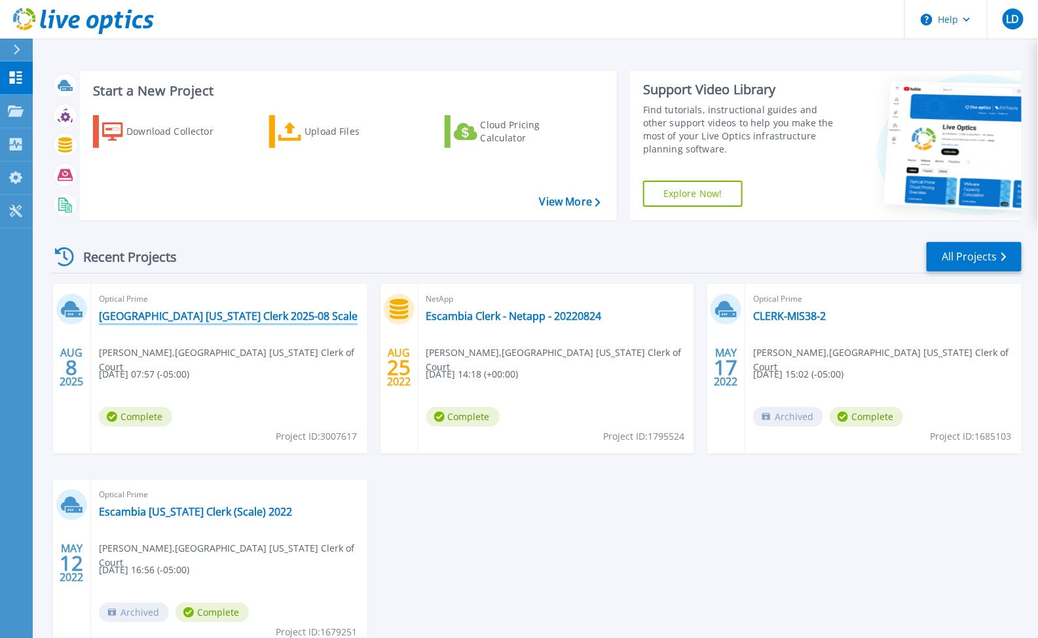
click at [175, 314] on link "[GEOGRAPHIC_DATA] [US_STATE] Clerk 2025-08 Scale" at bounding box center [228, 316] width 259 height 13
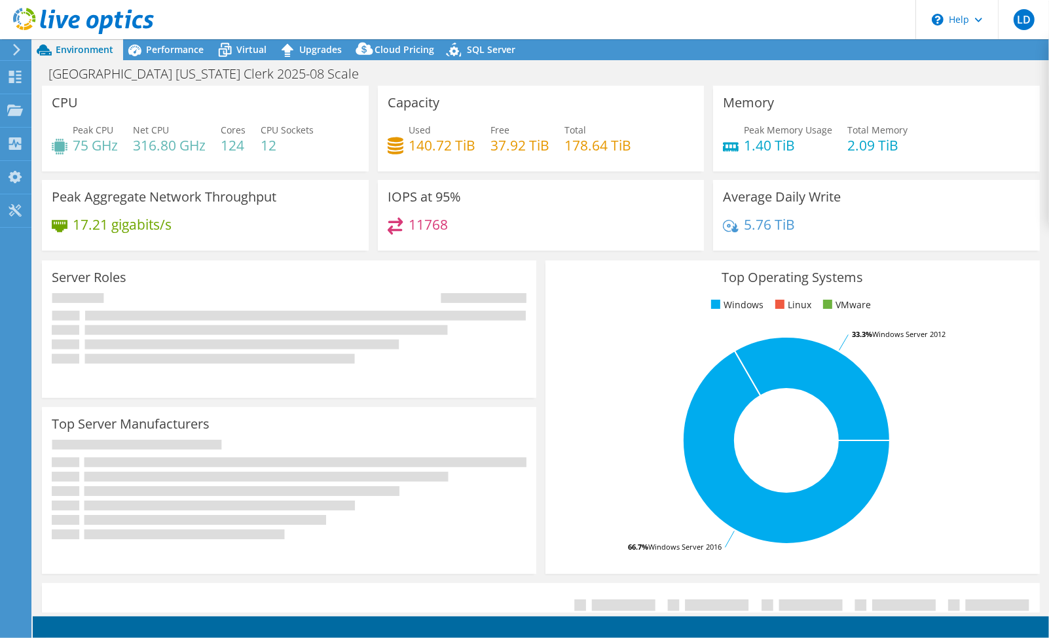
select select "USD"
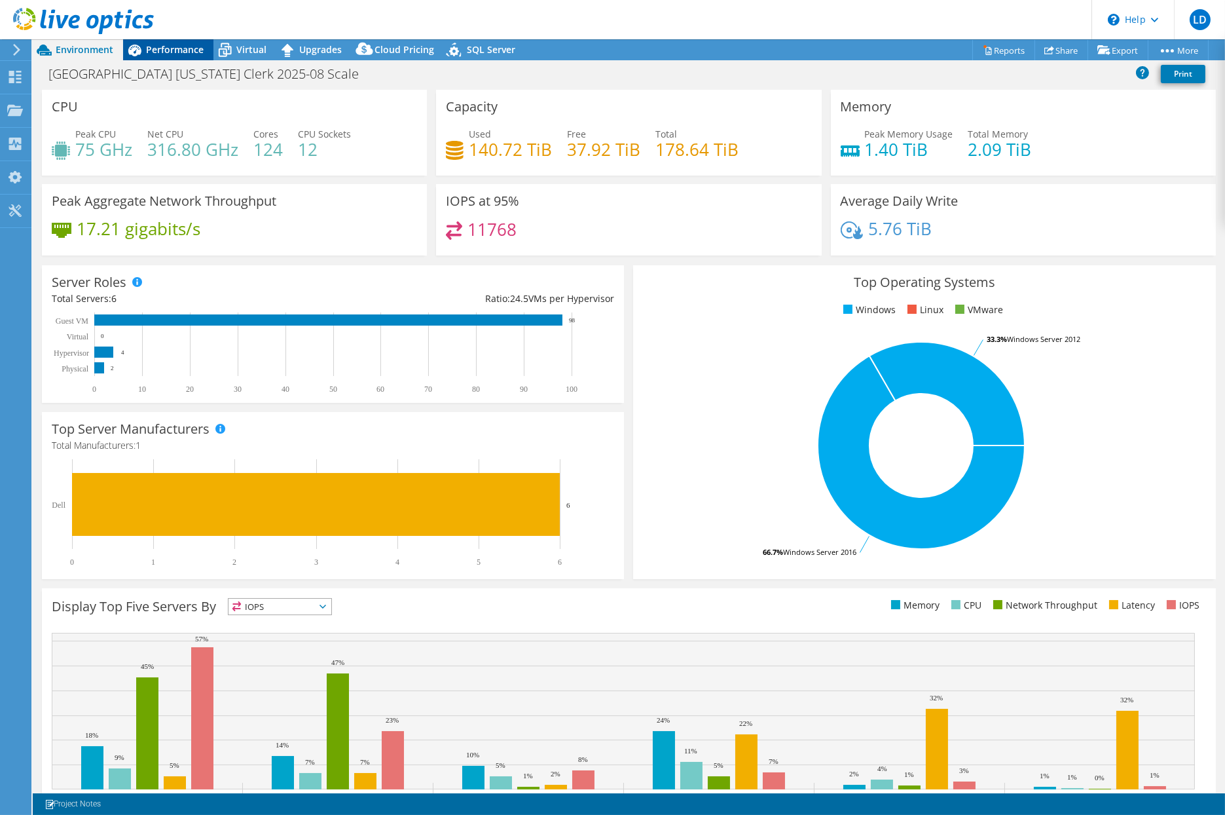
click at [172, 50] on span "Performance" at bounding box center [175, 49] width 58 height 12
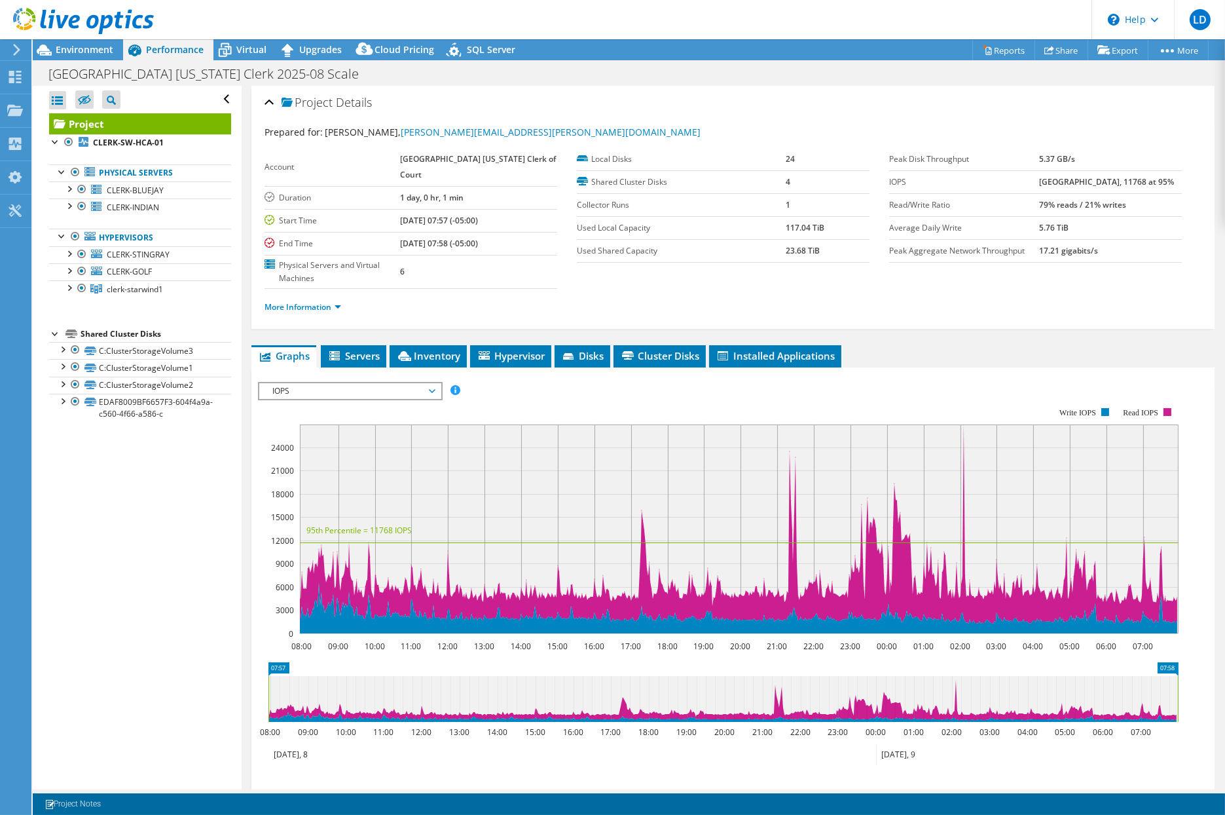
click at [361, 385] on span "IOPS" at bounding box center [350, 391] width 168 height 16
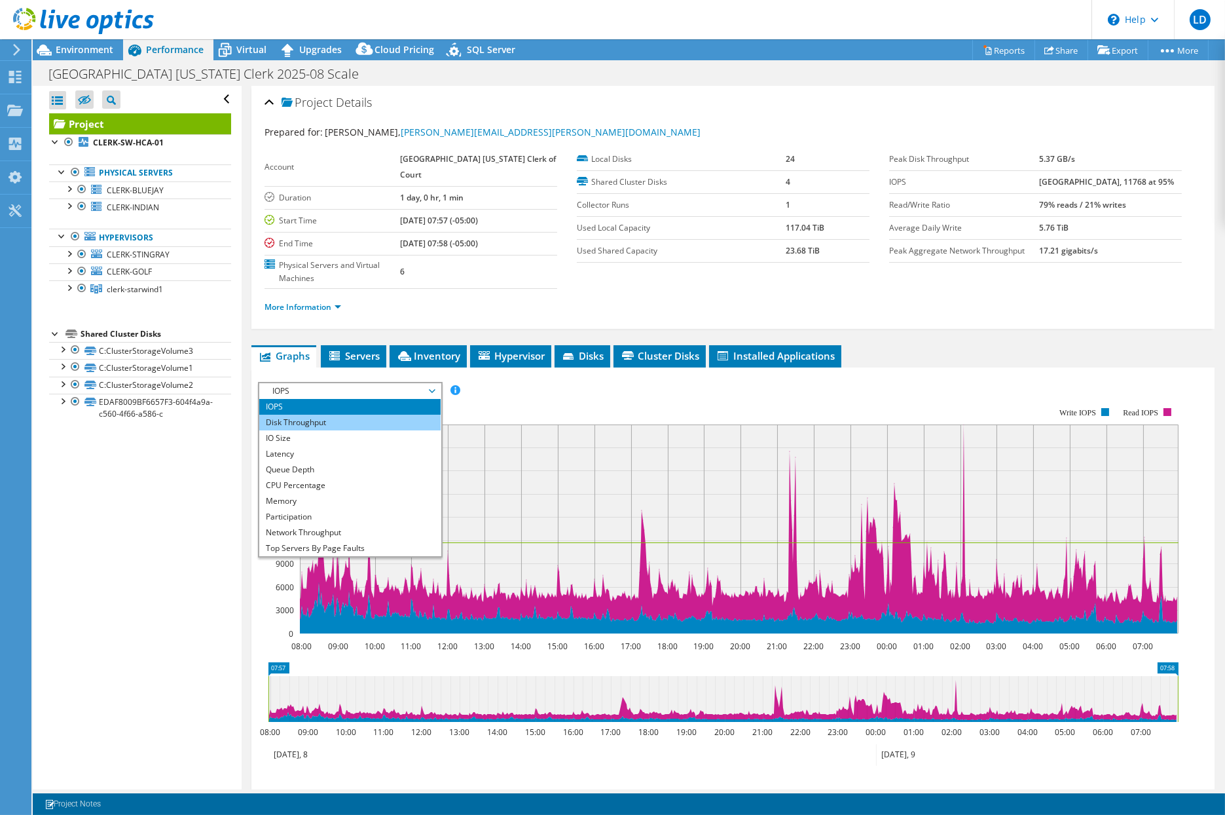
click at [335, 415] on li "Disk Throughput" at bounding box center [349, 423] width 181 height 16
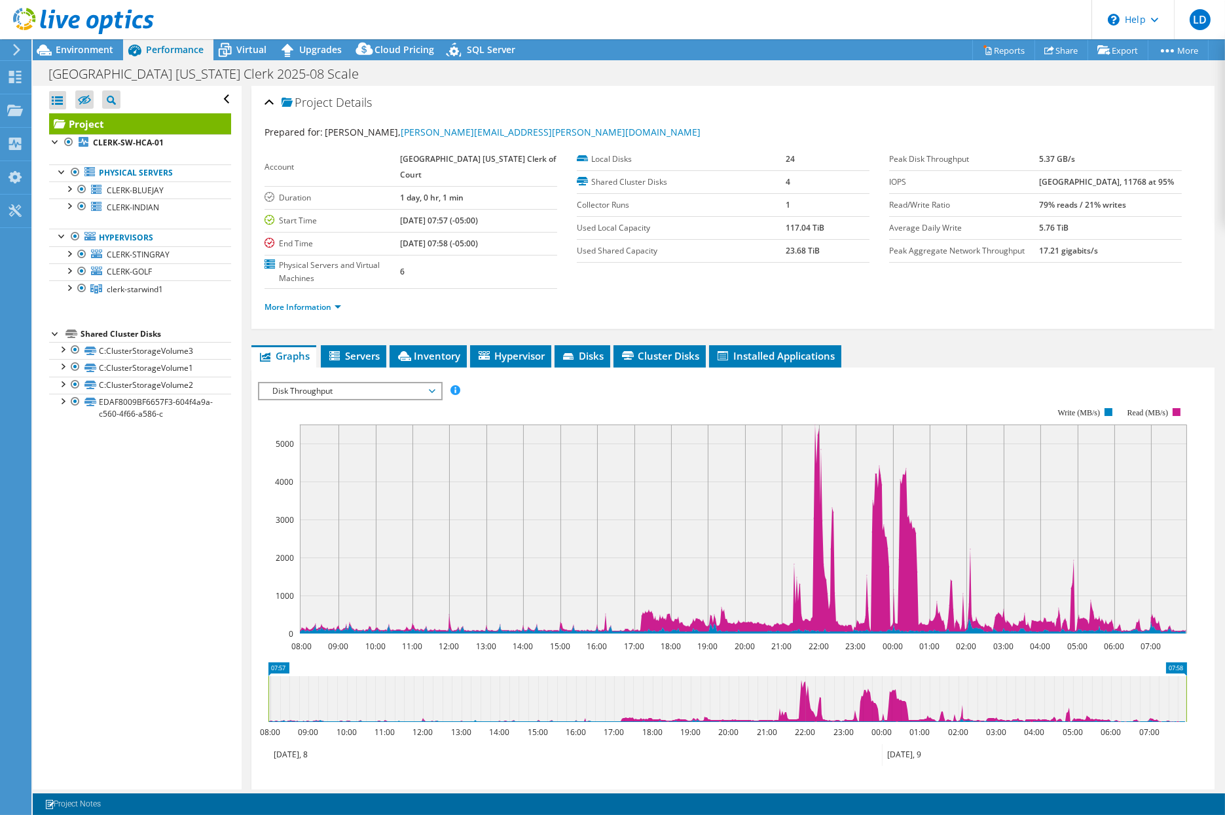
click at [331, 391] on span "Disk Throughput" at bounding box center [350, 391] width 168 height 16
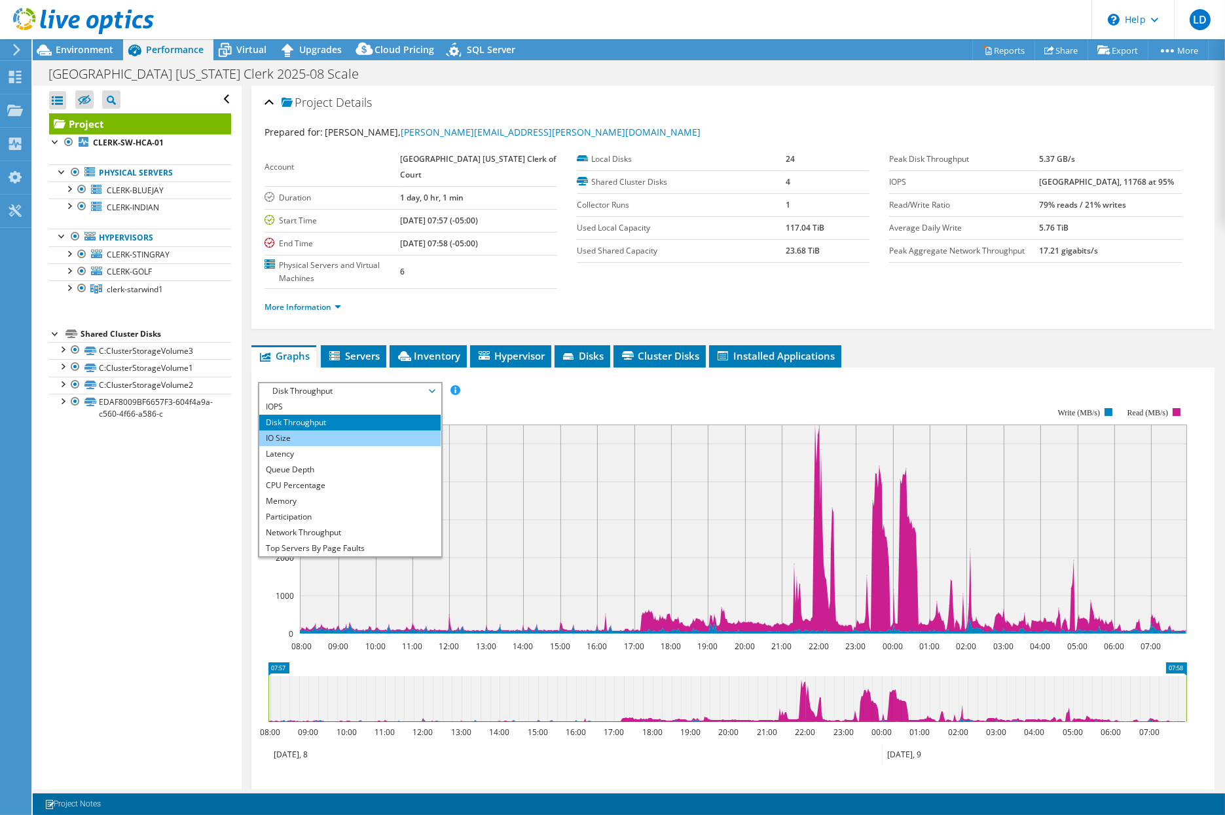
click at [329, 430] on li "IO Size" at bounding box center [349, 438] width 181 height 16
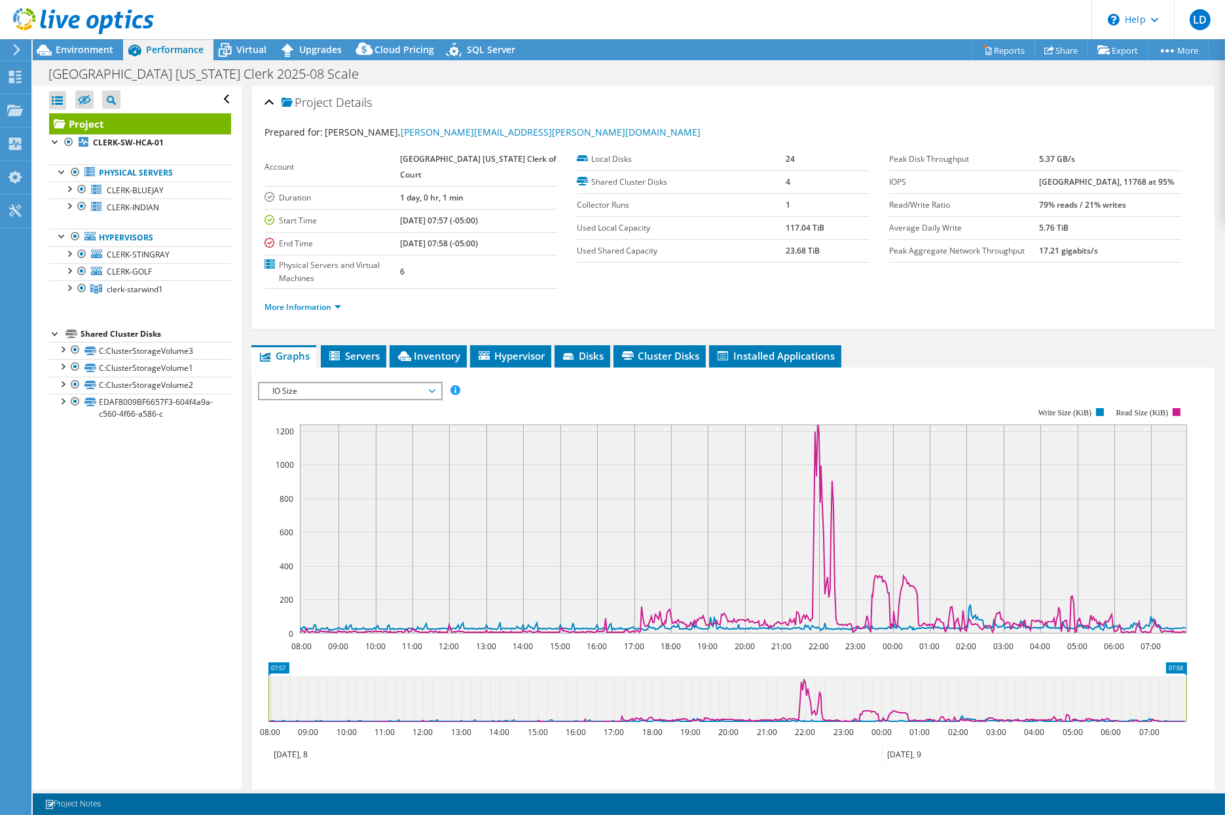
click at [321, 389] on span "IO Size" at bounding box center [350, 391] width 168 height 16
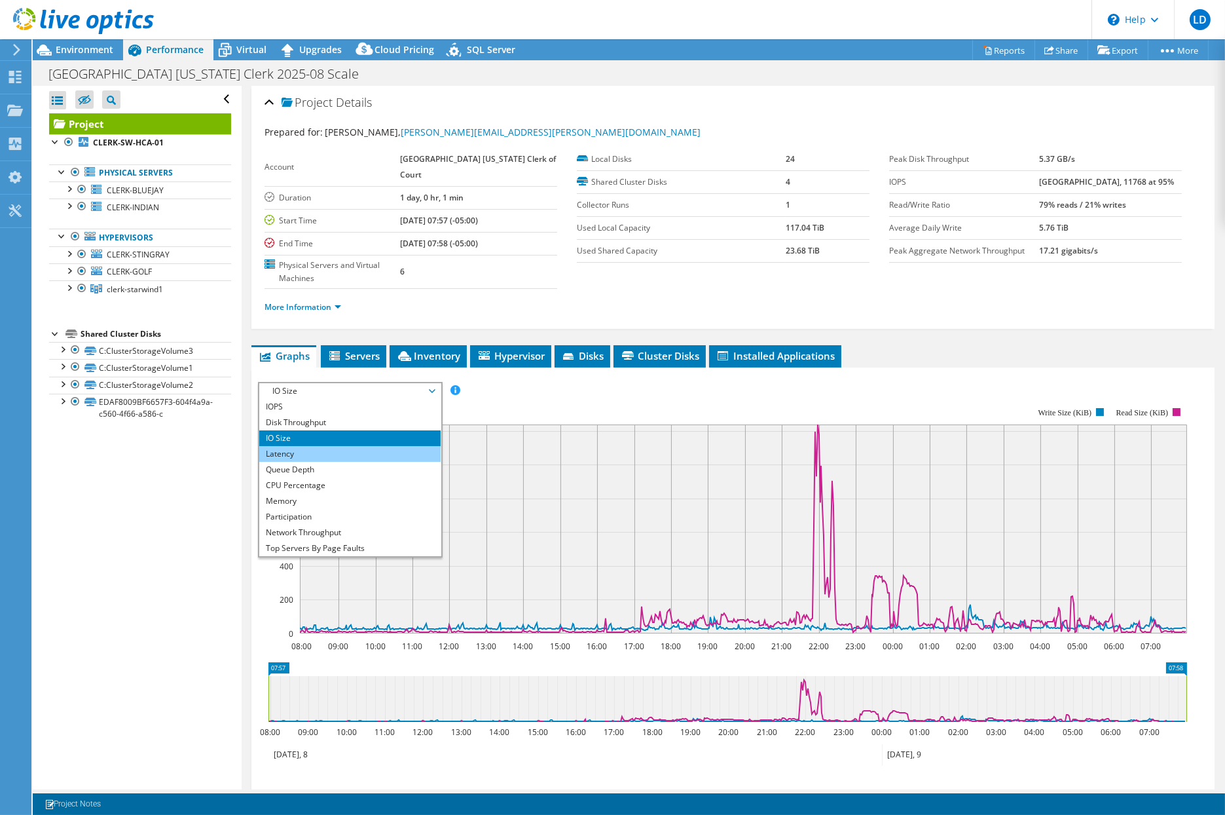
click at [317, 447] on li "Latency" at bounding box center [349, 454] width 181 height 16
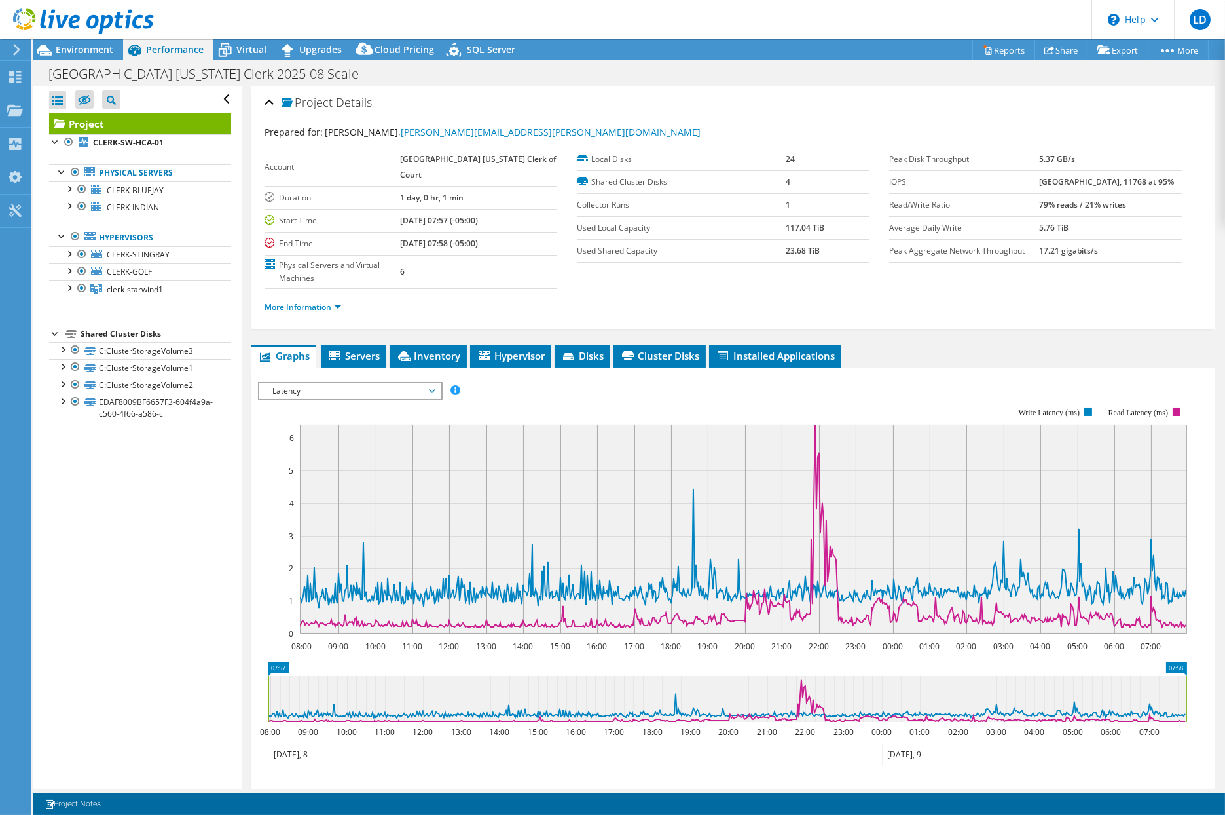
click at [322, 388] on span "Latency" at bounding box center [350, 391] width 168 height 16
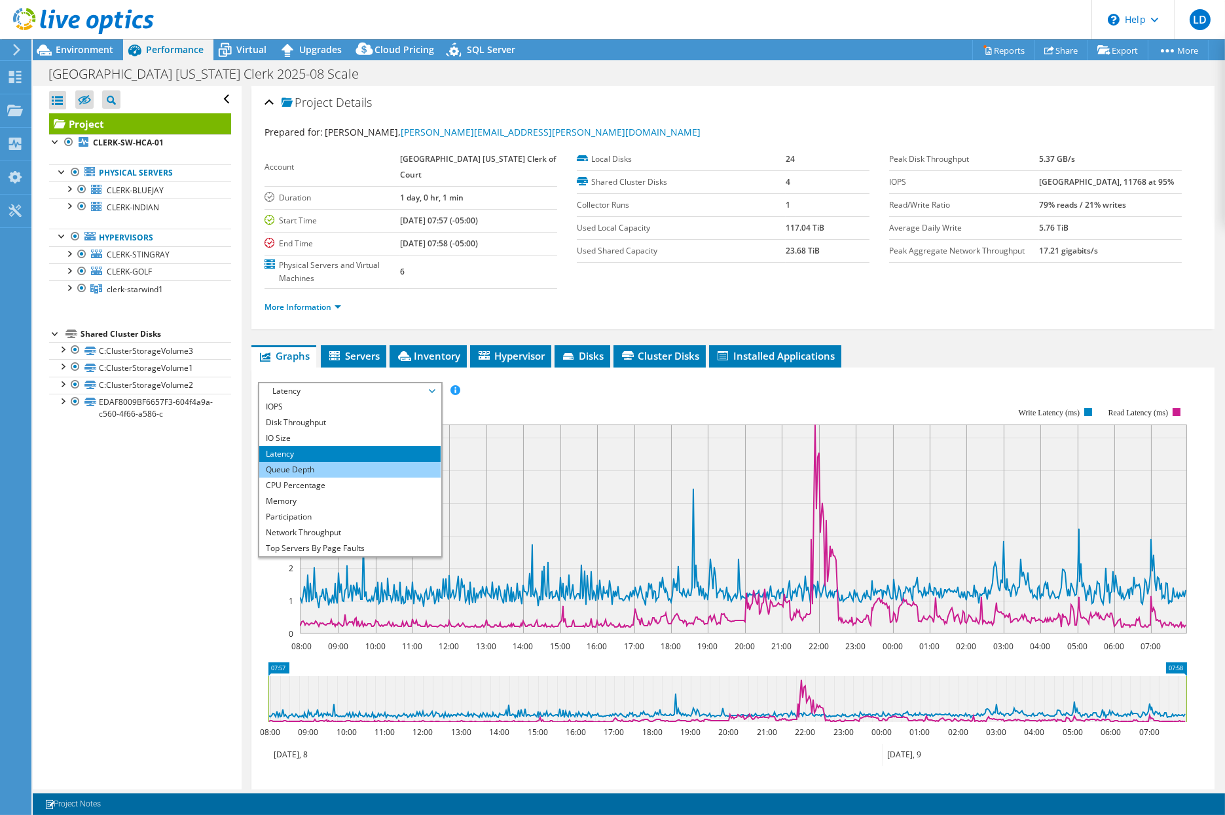
click at [308, 468] on li "Queue Depth" at bounding box center [349, 470] width 181 height 16
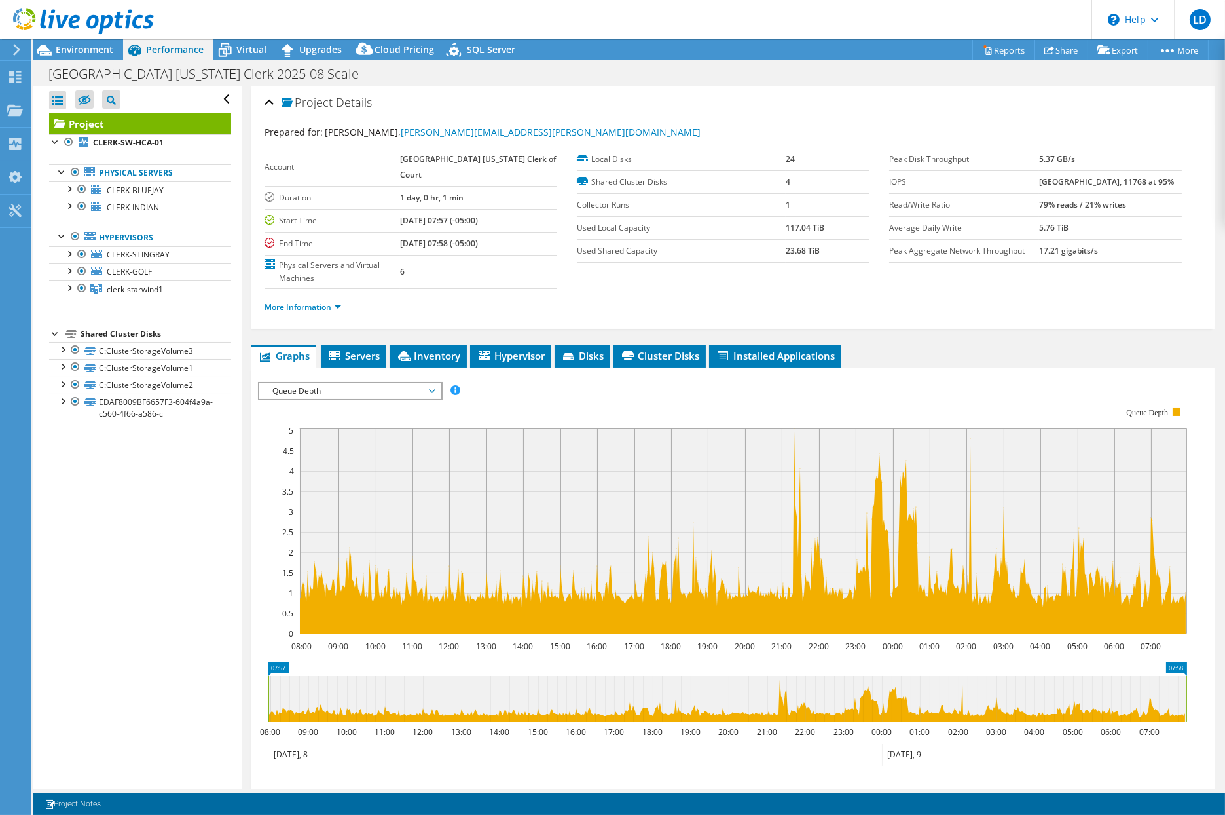
click at [315, 388] on span "Queue Depth" at bounding box center [350, 391] width 168 height 16
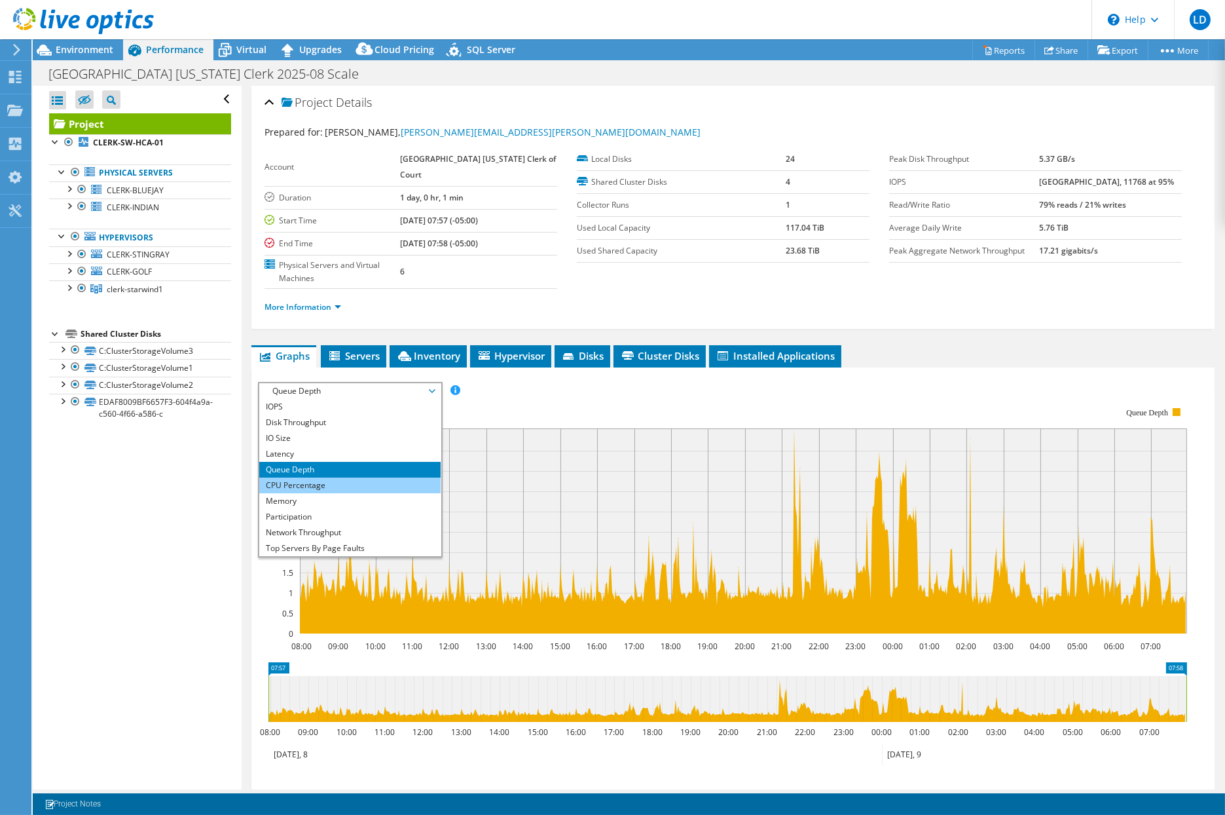
click at [313, 477] on li "CPU Percentage" at bounding box center [349, 485] width 181 height 16
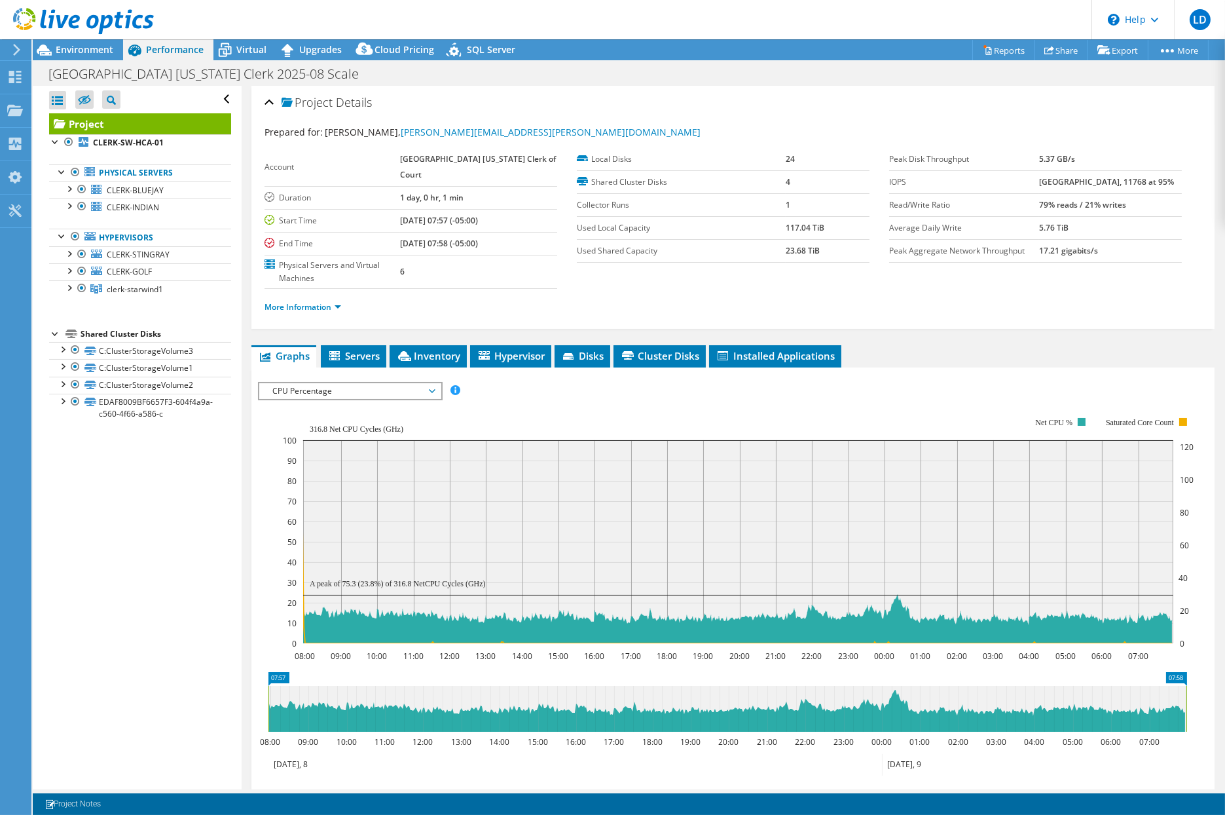
click at [303, 392] on span "CPU Percentage" at bounding box center [350, 391] width 168 height 16
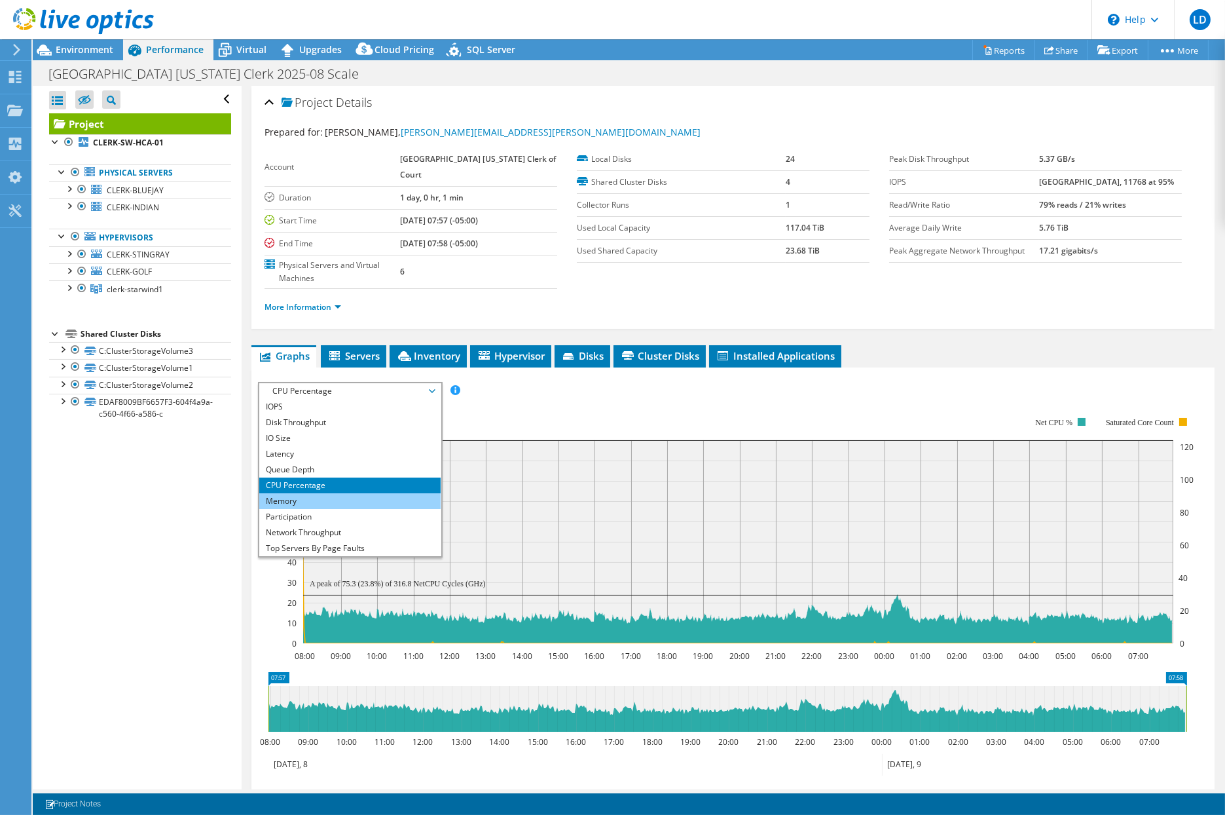
click at [303, 496] on li "Memory" at bounding box center [349, 501] width 181 height 16
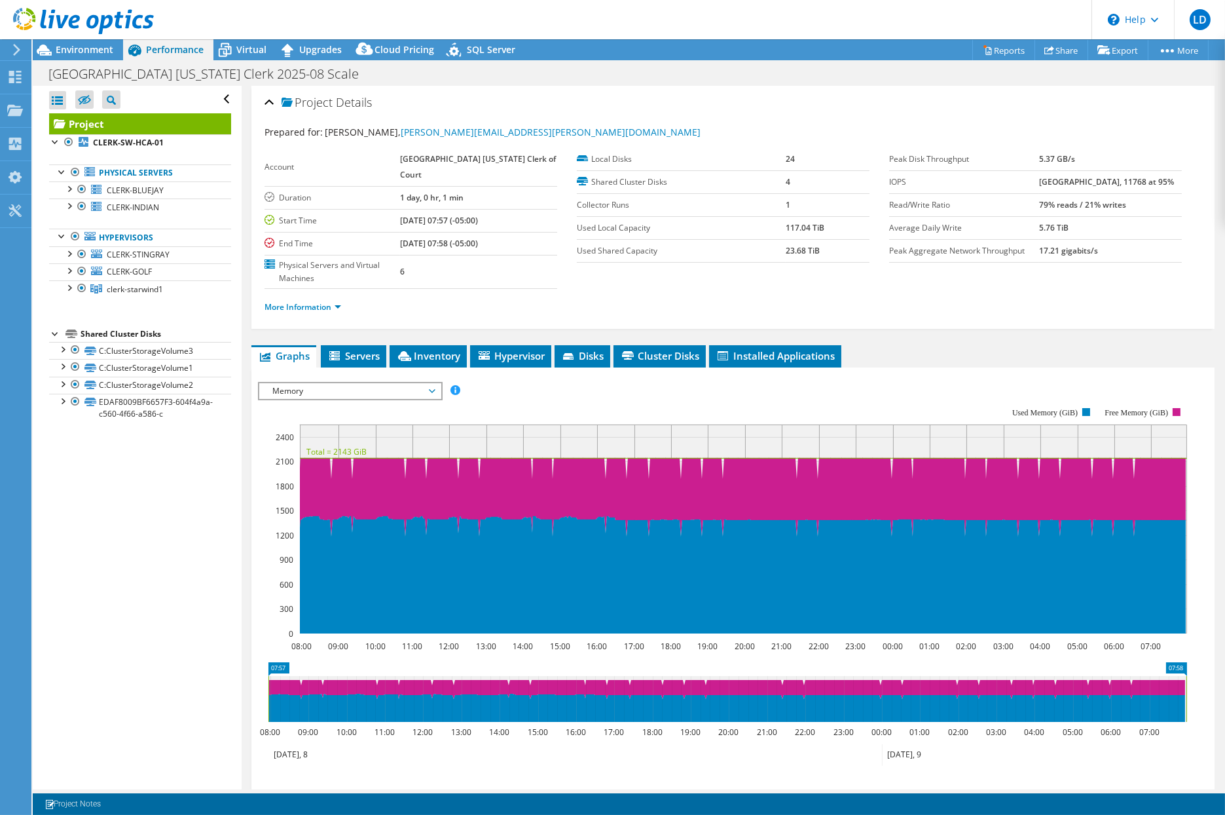
click at [376, 393] on span "Memory" at bounding box center [350, 391] width 168 height 16
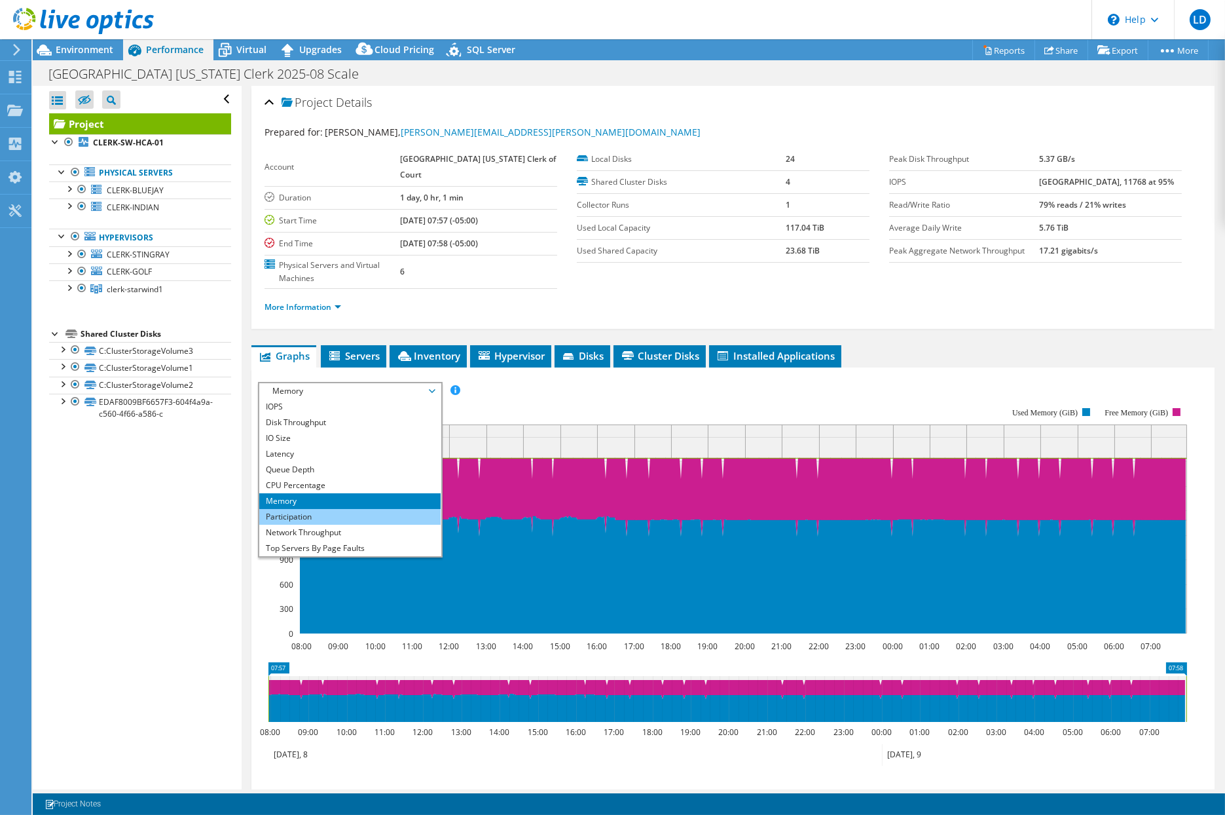
click at [322, 509] on li "Participation" at bounding box center [349, 517] width 181 height 16
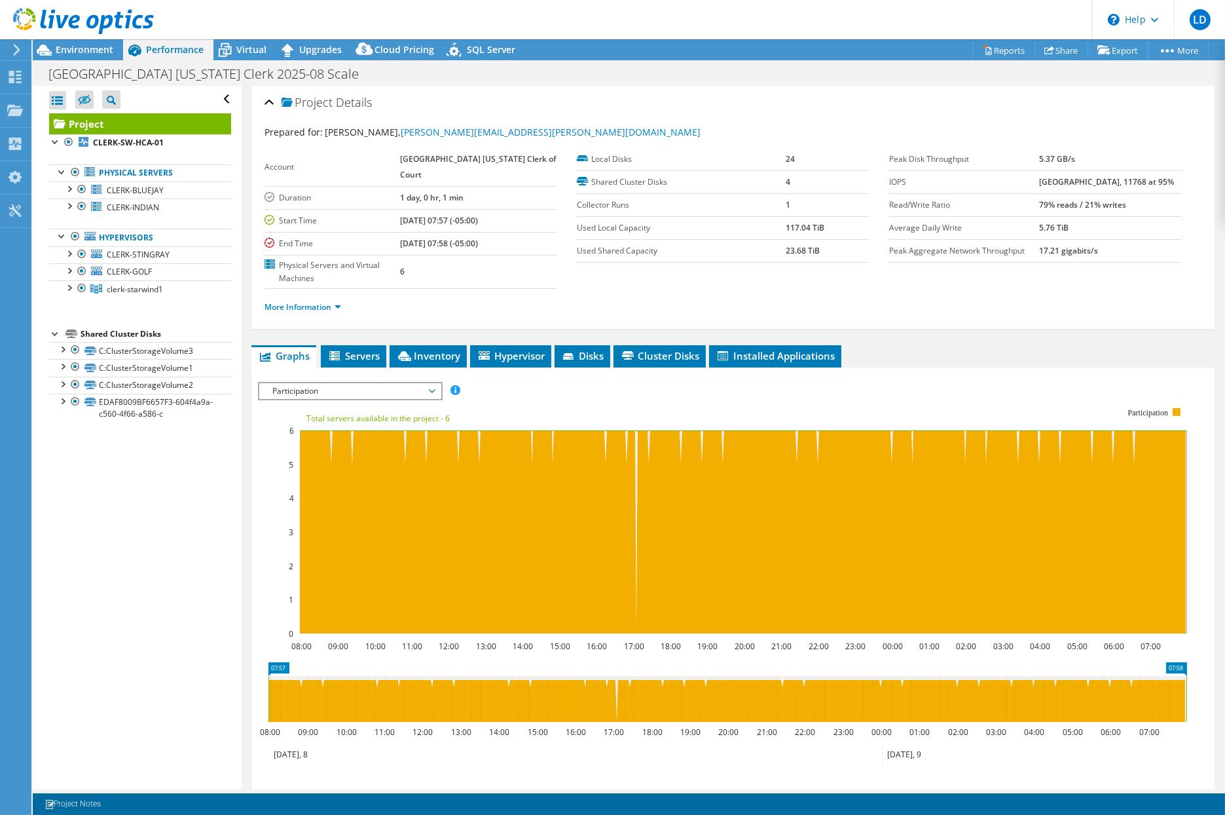
click at [303, 392] on span "Participation" at bounding box center [350, 391] width 168 height 16
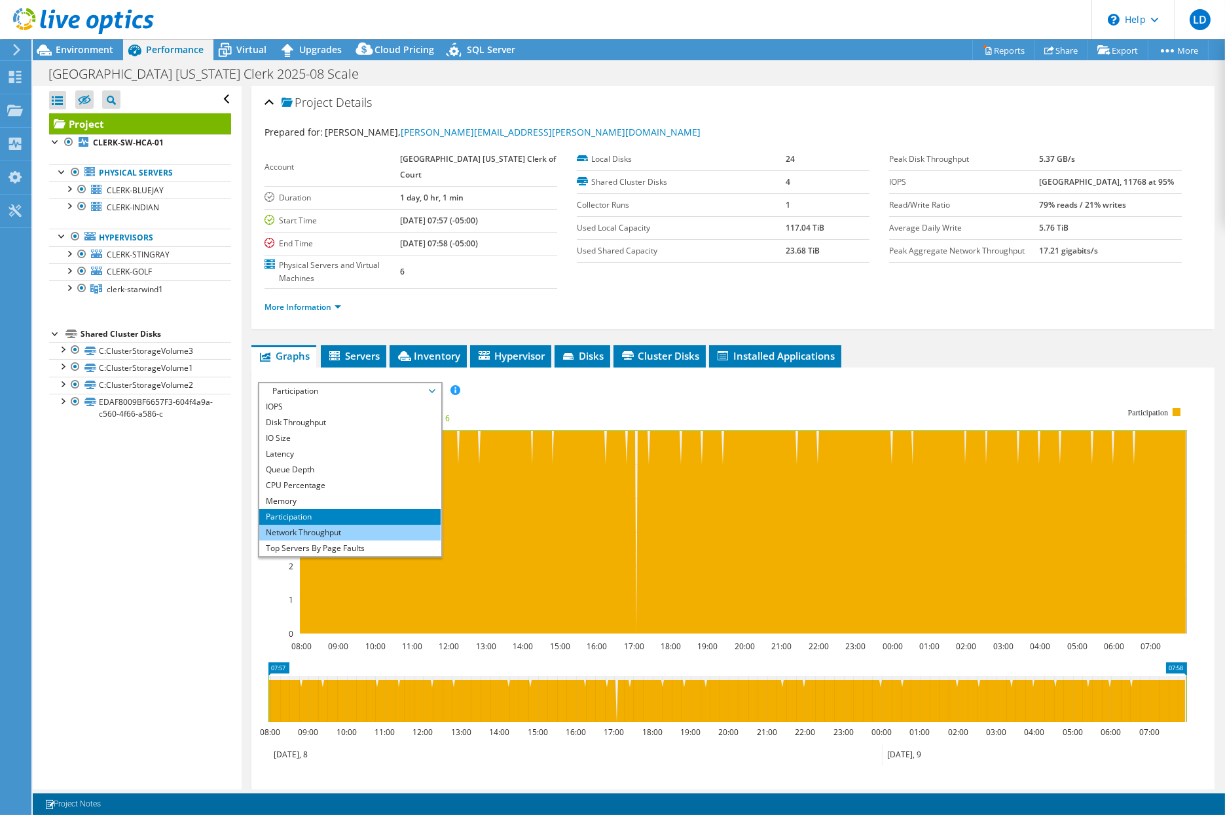
click at [310, 532] on li "Network Throughput" at bounding box center [349, 533] width 181 height 16
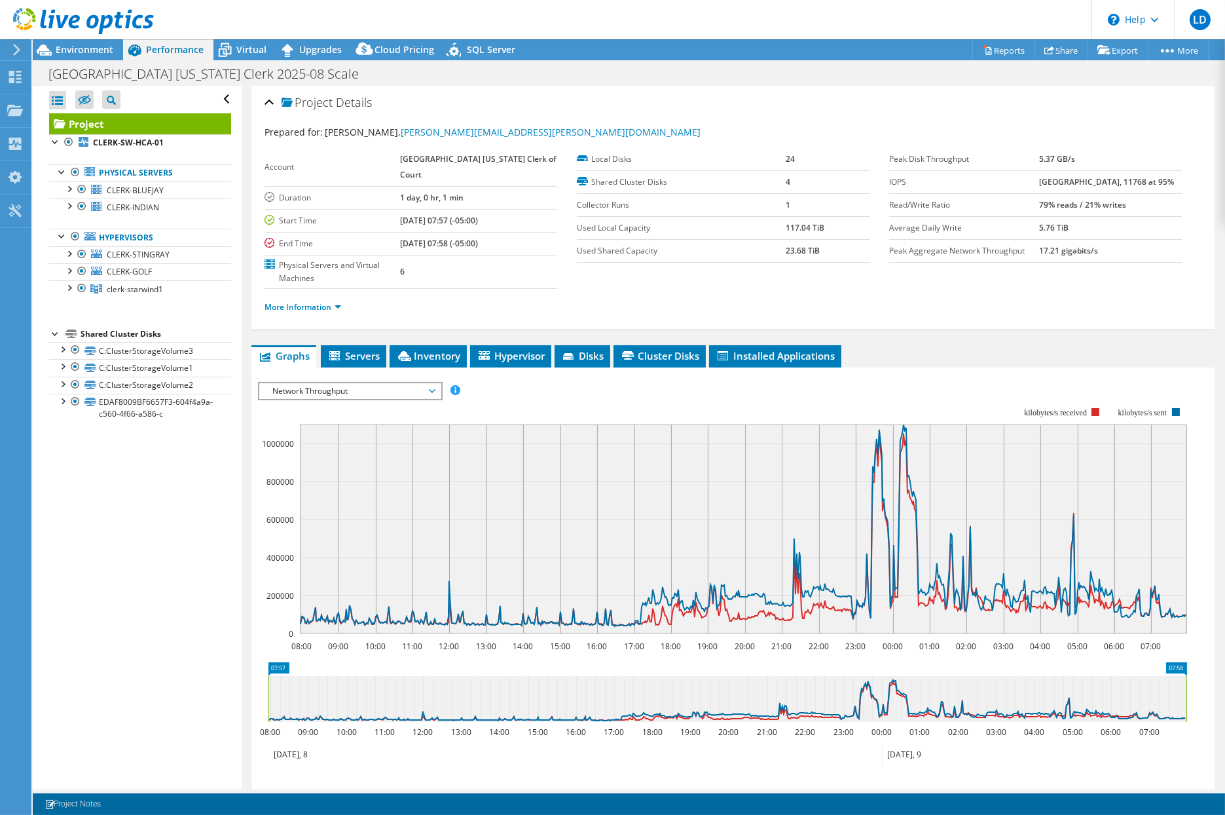
click at [382, 394] on span "Network Throughput" at bounding box center [350, 391] width 168 height 16
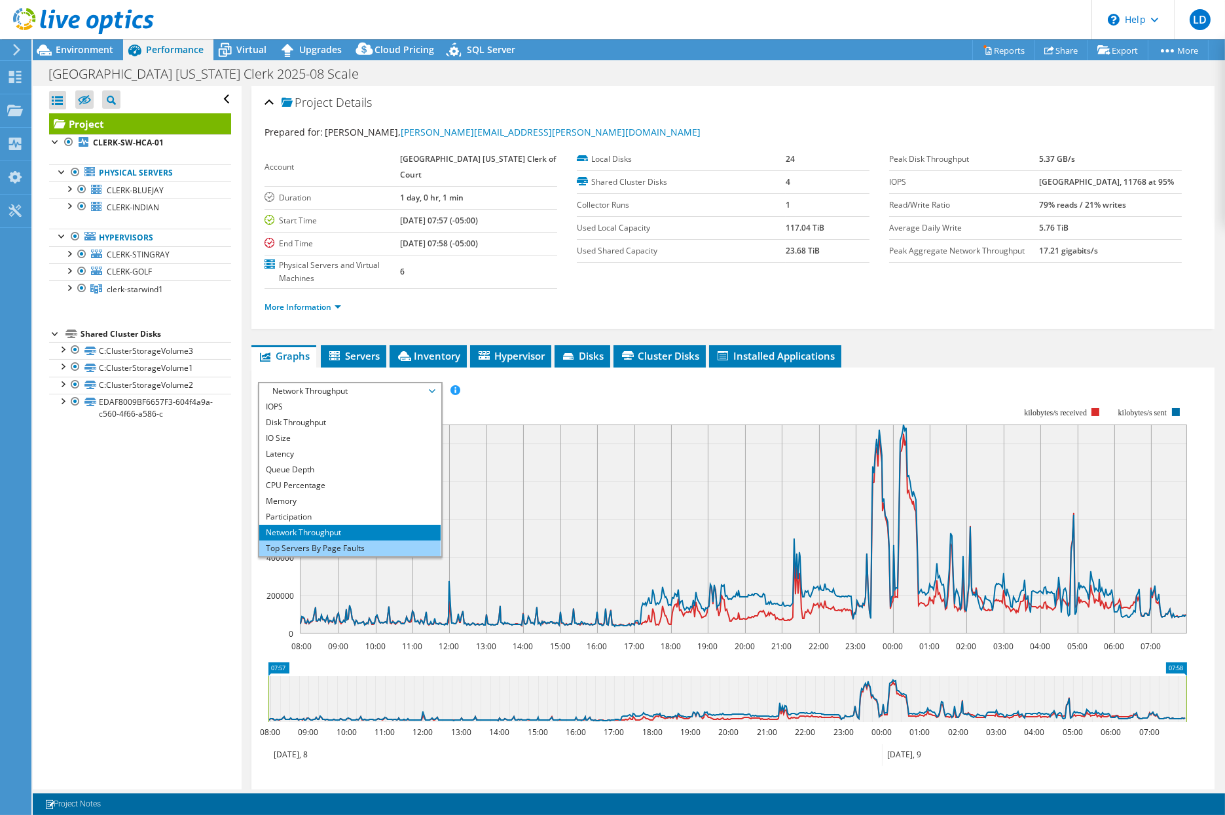
click at [354, 540] on li "Top Servers By Page Faults" at bounding box center [349, 548] width 181 height 16
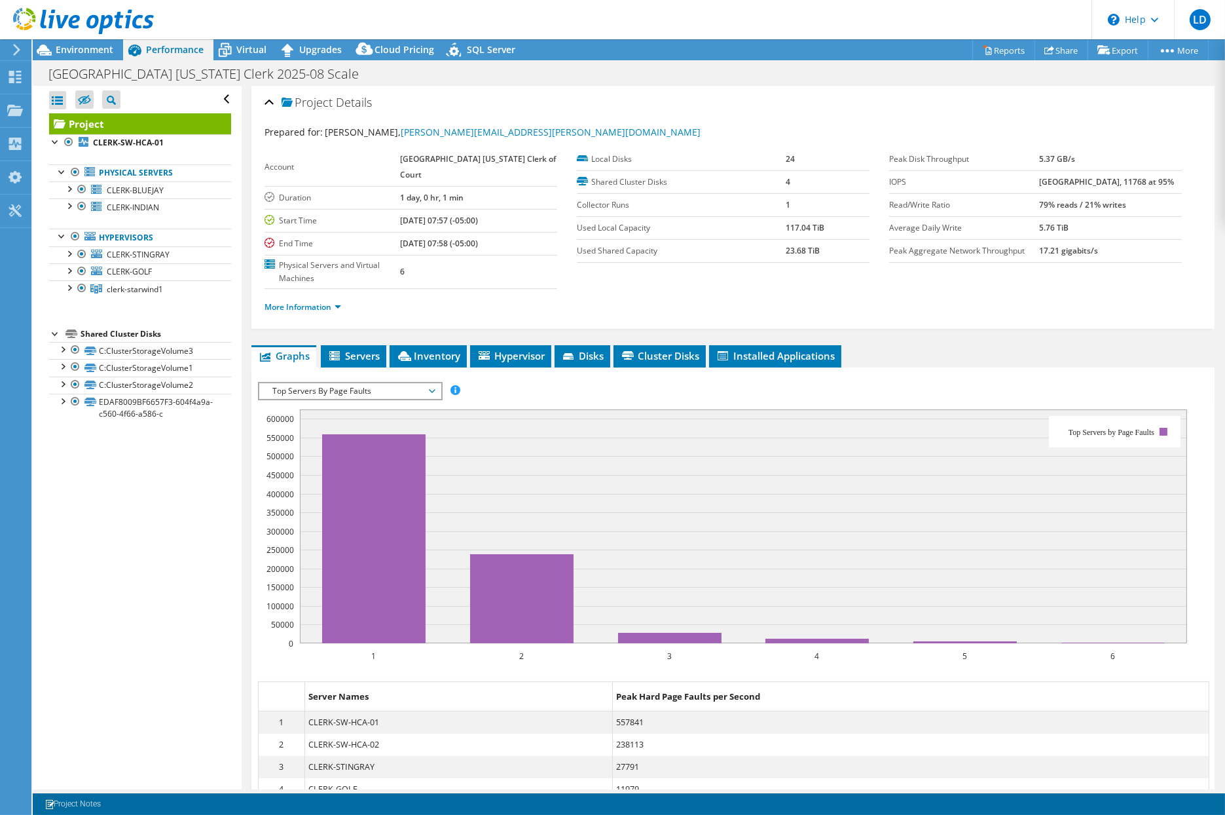
click at [341, 384] on span "Top Servers By Page Faults" at bounding box center [350, 391] width 168 height 16
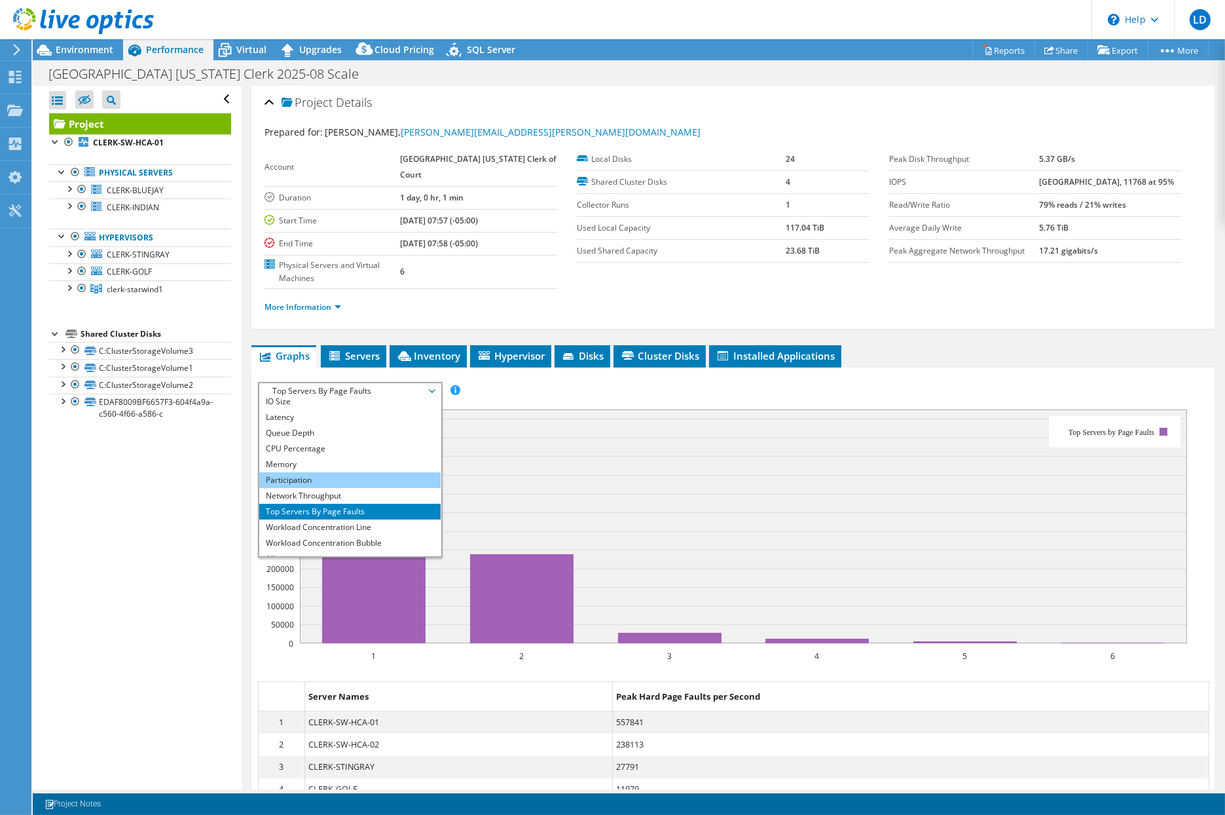
scroll to position [47, 0]
click at [331, 517] on li "Workload Concentration Line" at bounding box center [349, 517] width 181 height 16
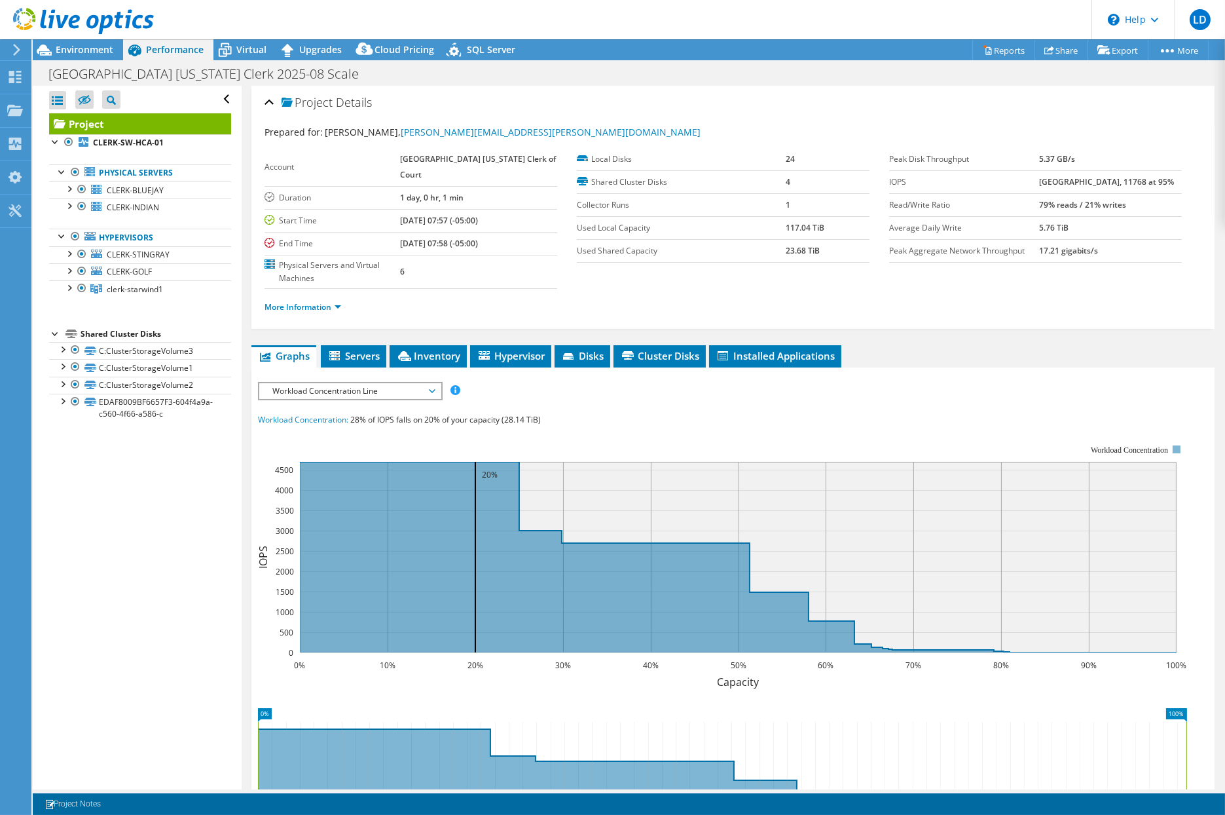
click at [375, 383] on span "Workload Concentration Line" at bounding box center [350, 391] width 168 height 16
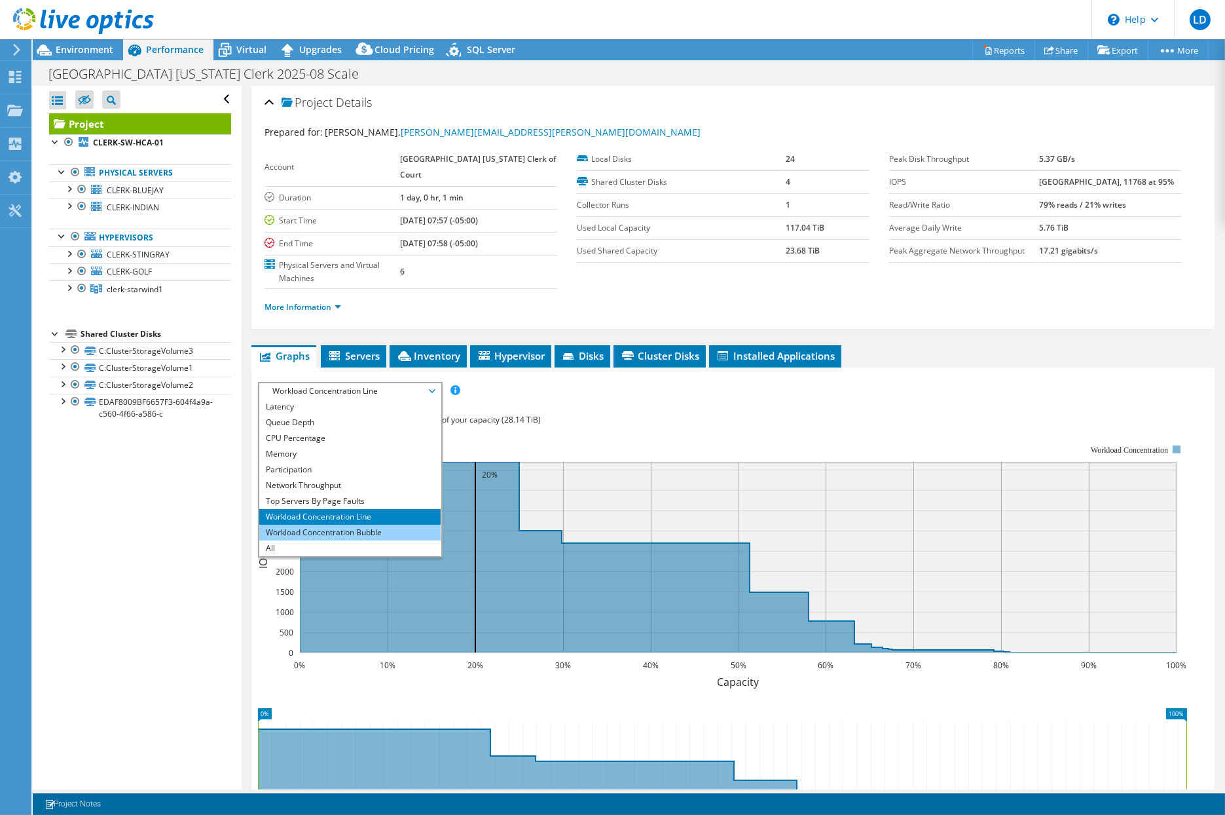
click at [348, 529] on li "Workload Concentration Bubble" at bounding box center [349, 533] width 181 height 16
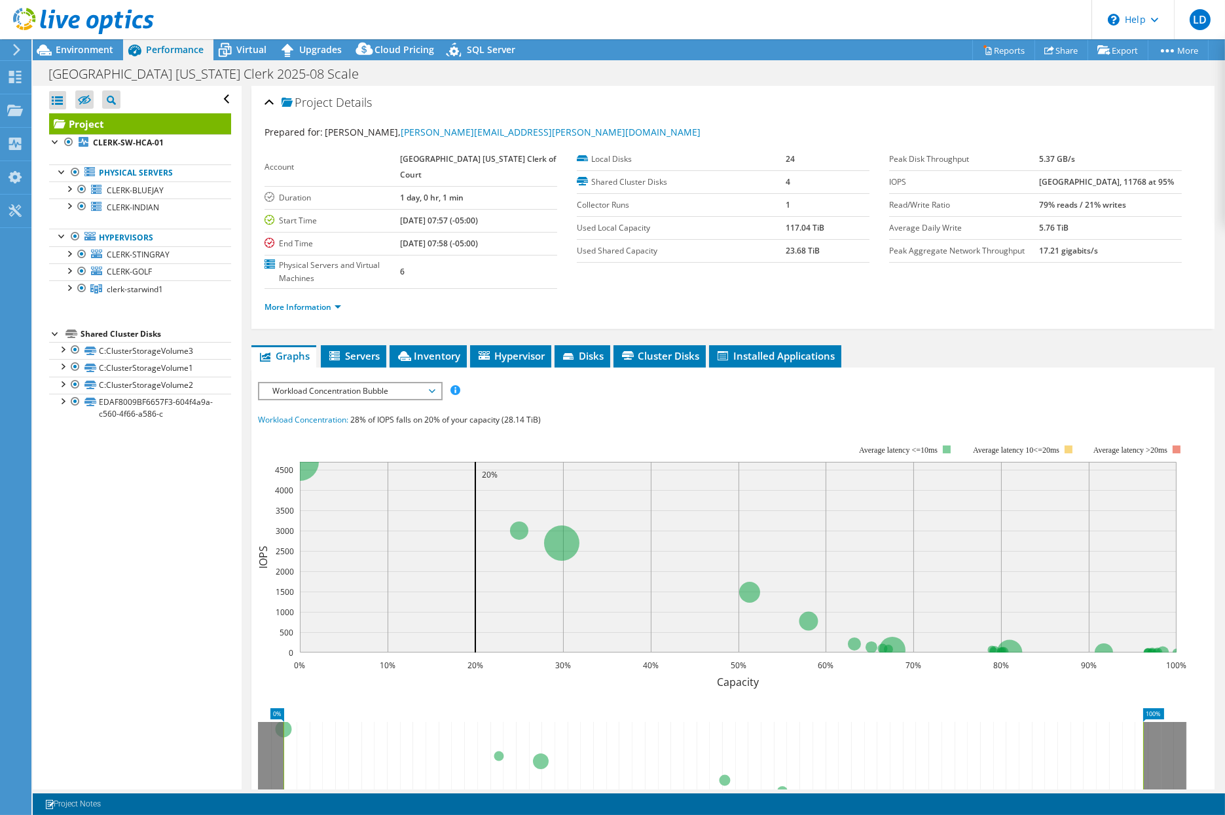
click at [362, 390] on span "Workload Concentration Bubble" at bounding box center [350, 391] width 168 height 16
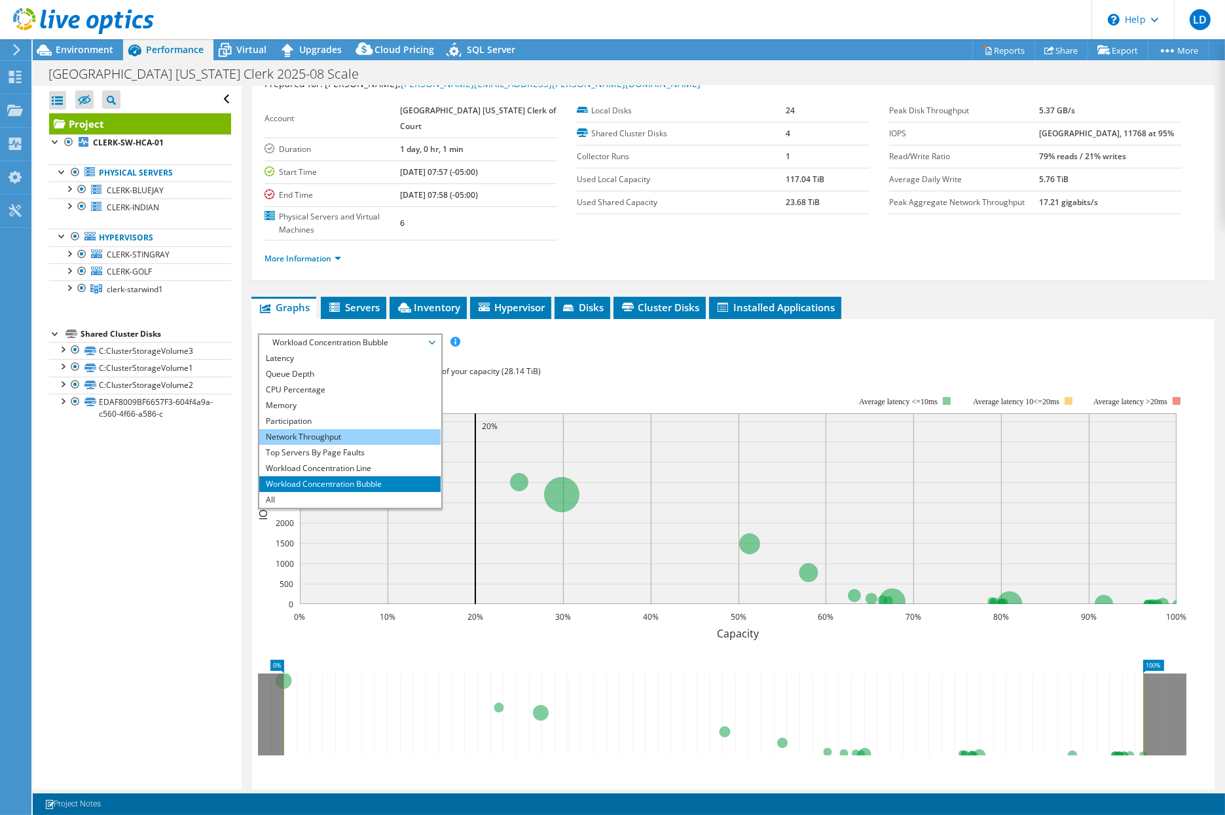
scroll to position [0, 0]
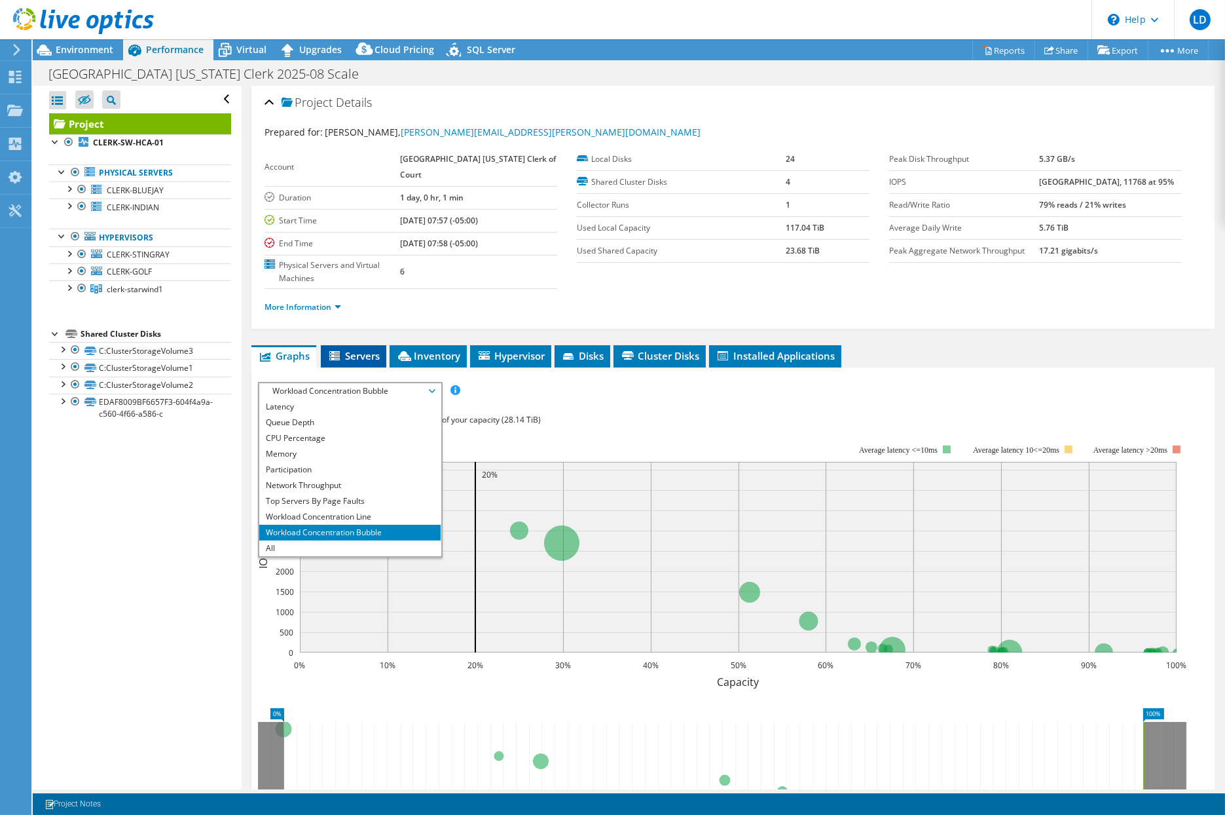
click at [372, 359] on span "Servers" at bounding box center [353, 355] width 52 height 13
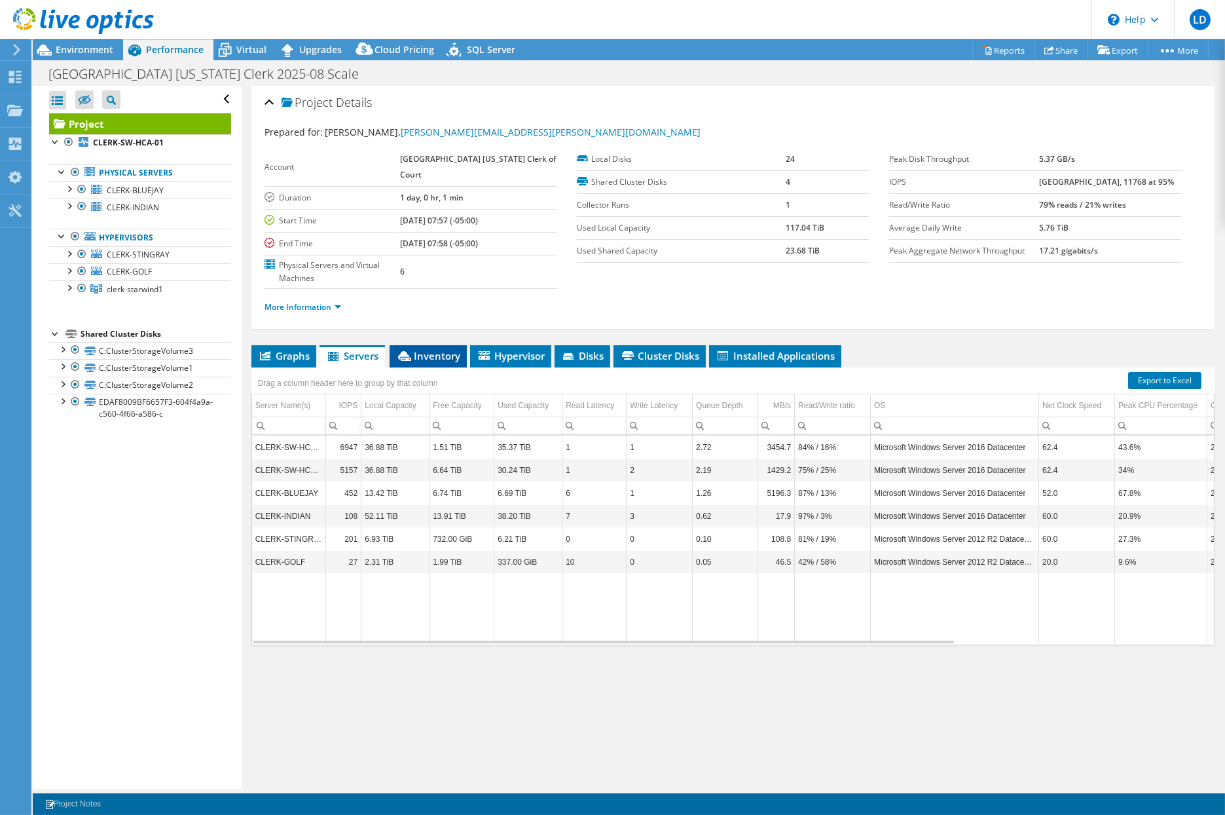
click at [420, 354] on span "Inventory" at bounding box center [428, 355] width 64 height 13
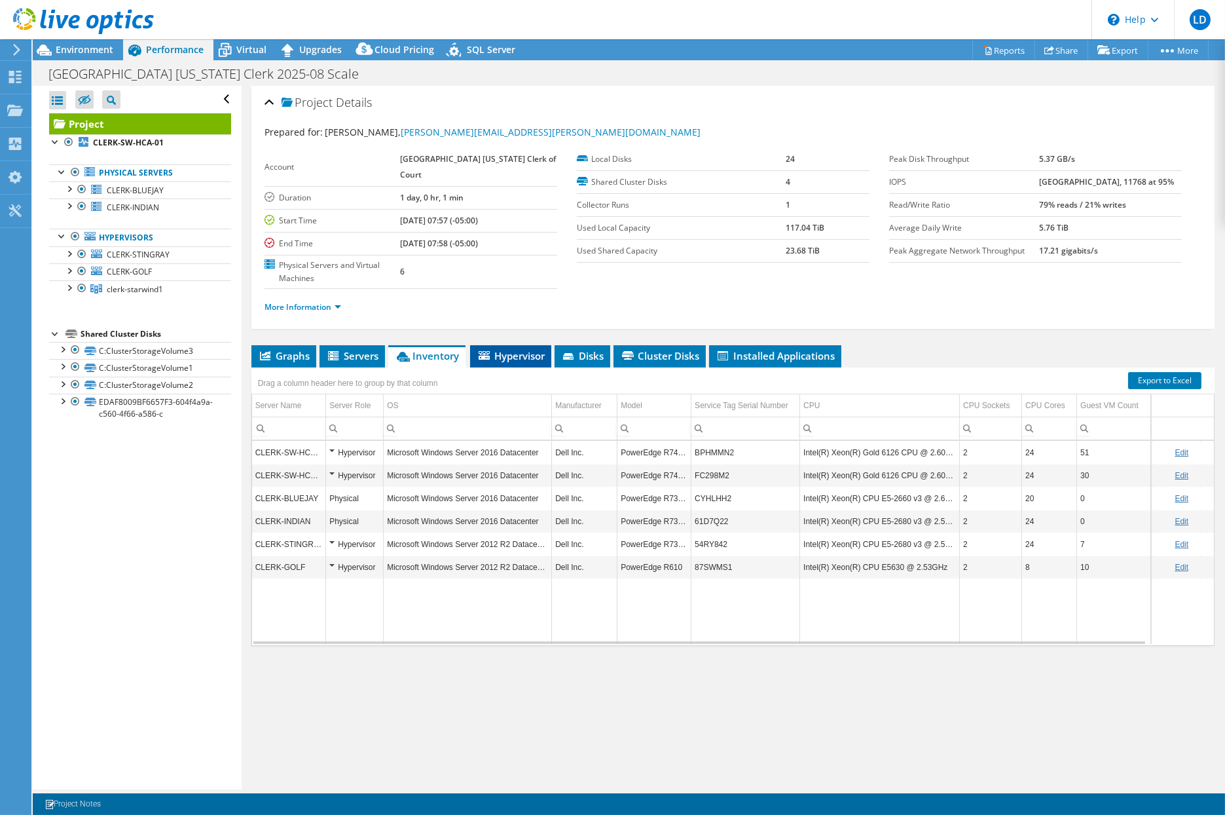
click at [513, 355] on span "Hypervisor" at bounding box center [511, 355] width 68 height 13
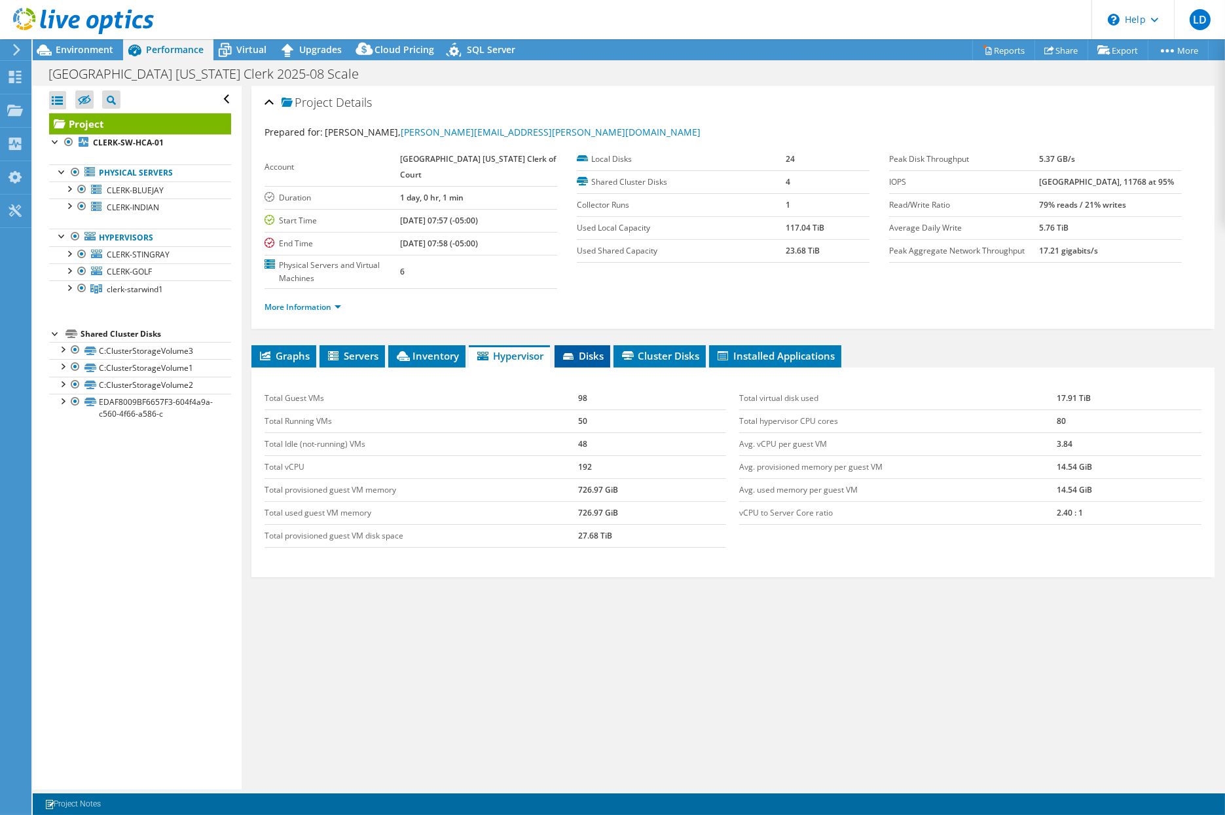
click at [594, 358] on span "Disks" at bounding box center [582, 355] width 43 height 13
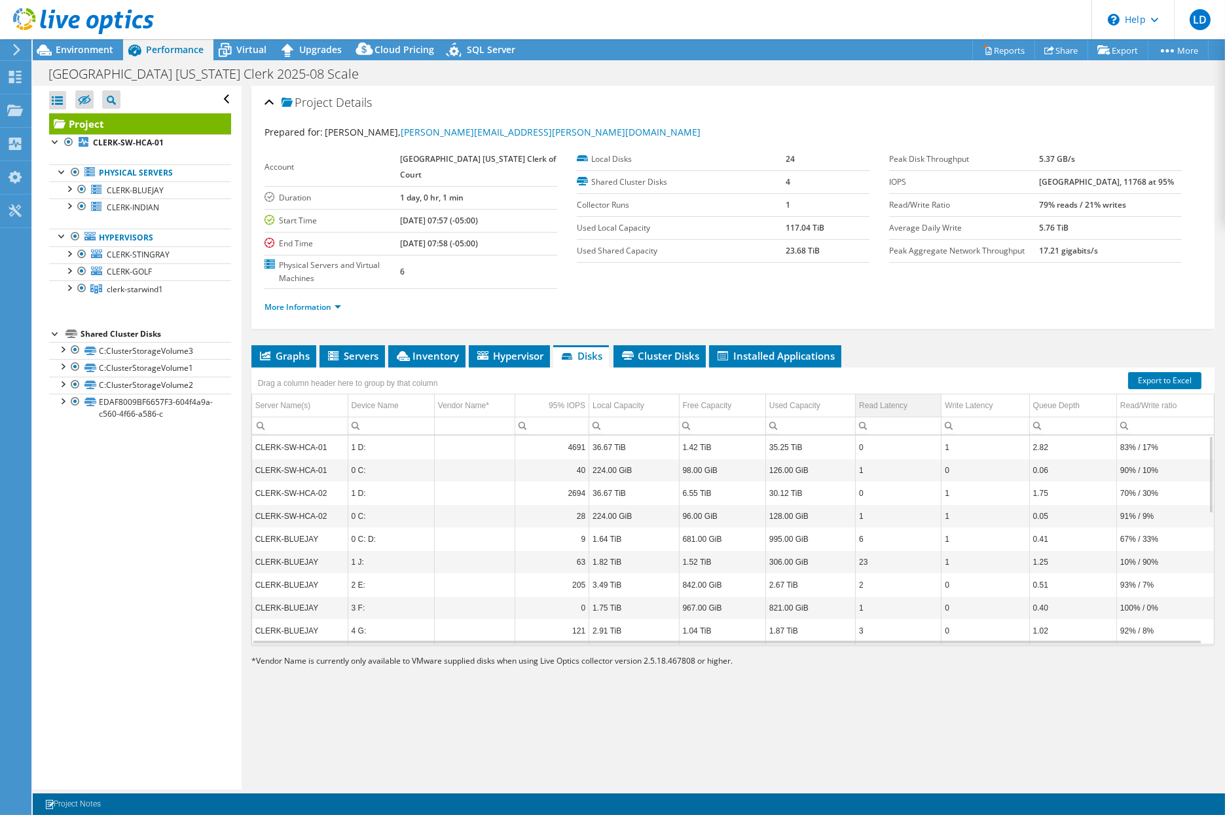
click at [881, 401] on div "Read Latency" at bounding box center [883, 405] width 48 height 16
click at [965, 407] on div "Write Latency" at bounding box center [969, 405] width 48 height 16
click at [1040, 403] on div "Queue Depth" at bounding box center [1056, 405] width 46 height 16
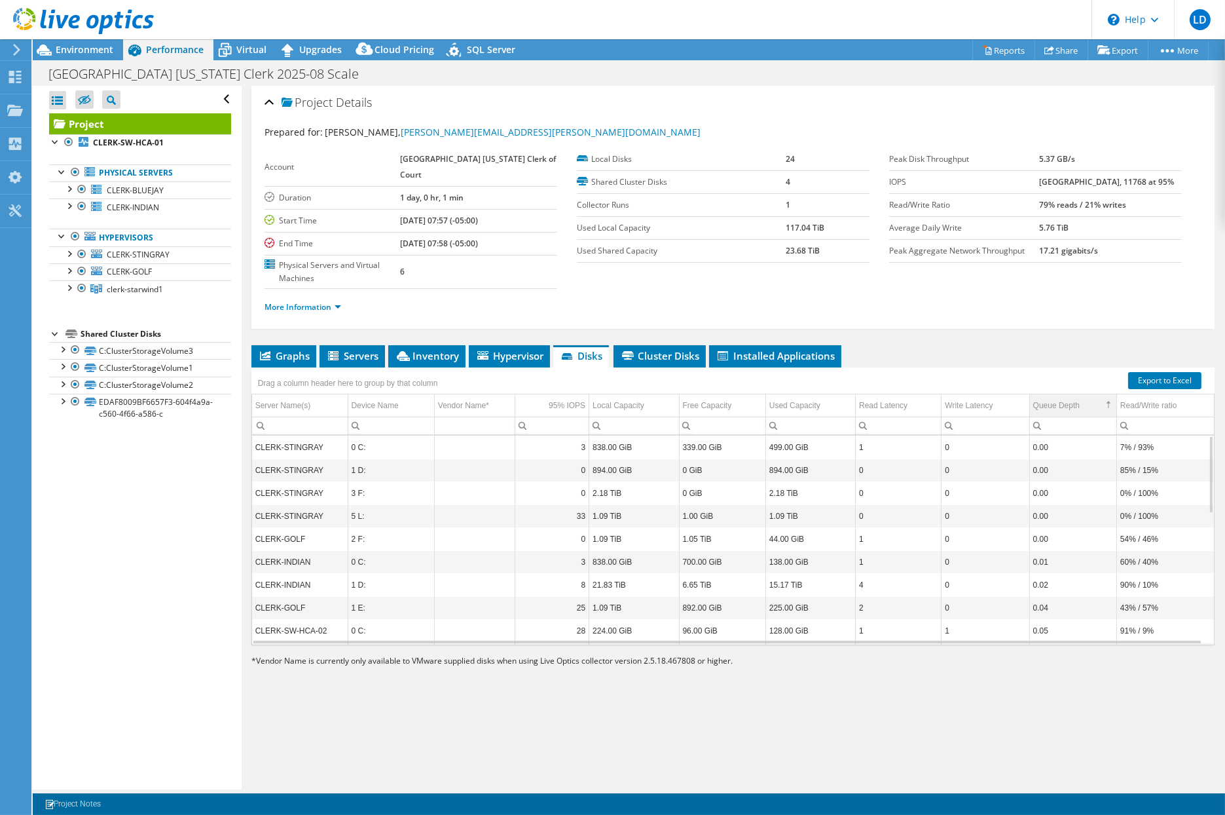
click at [1043, 403] on div "Queue Depth" at bounding box center [1056, 405] width 46 height 16
click at [1048, 405] on div "Read/Write ratio" at bounding box center [1148, 405] width 56 height 16
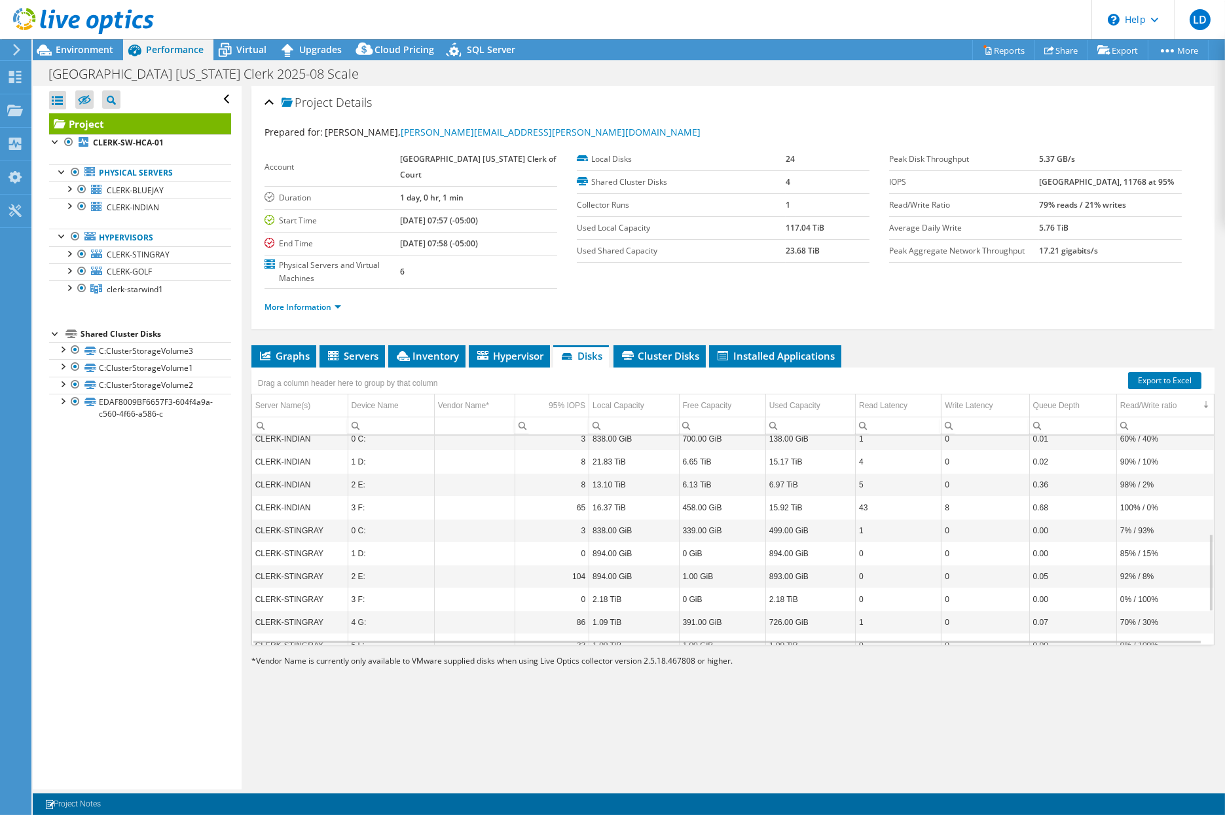
scroll to position [348, 0]
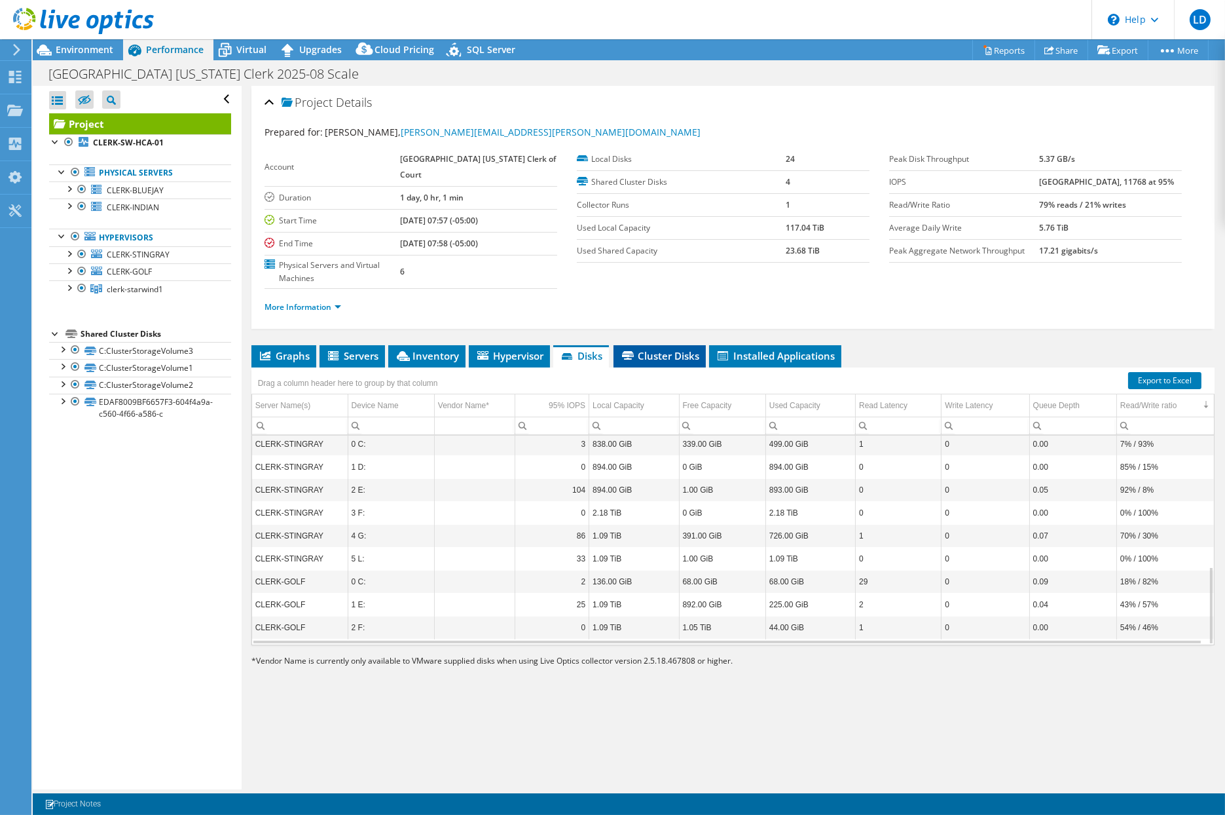
click at [663, 357] on span "Cluster Disks" at bounding box center [659, 355] width 79 height 13
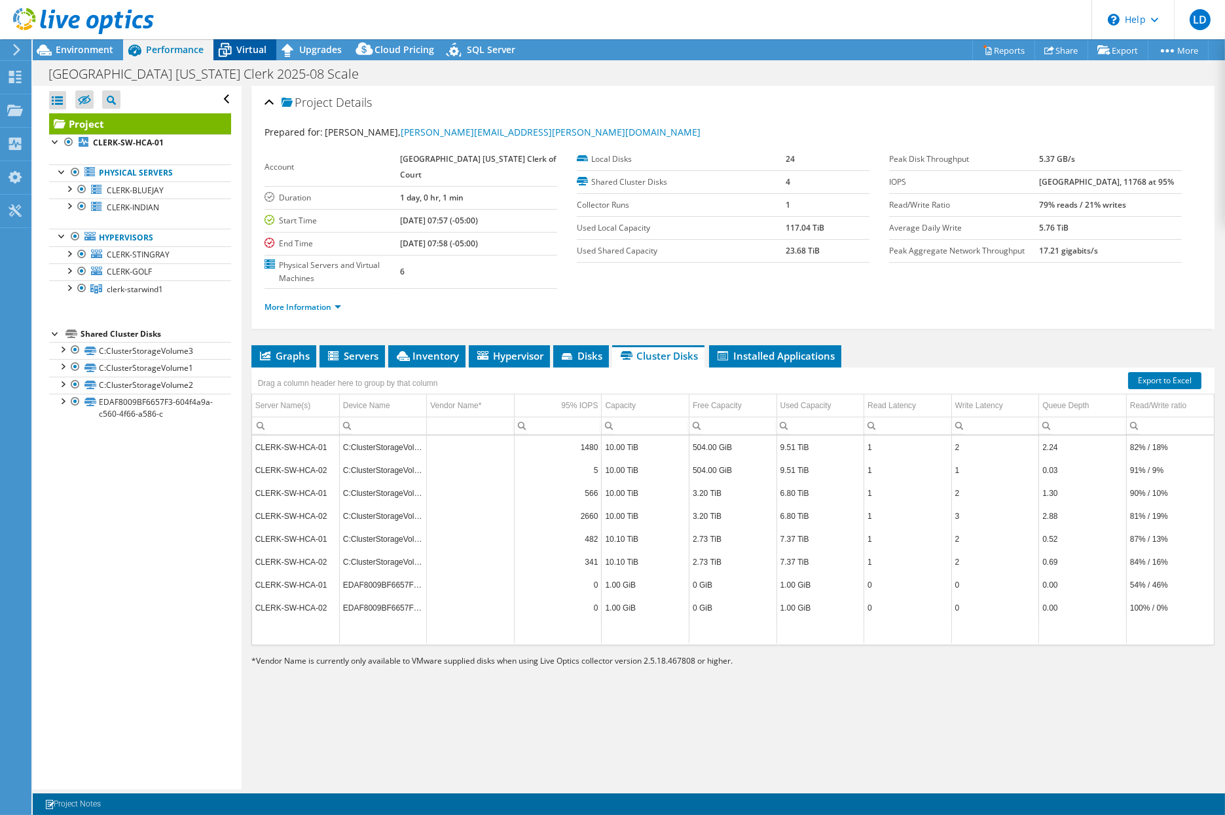
click at [245, 52] on span "Virtual" at bounding box center [251, 49] width 30 height 12
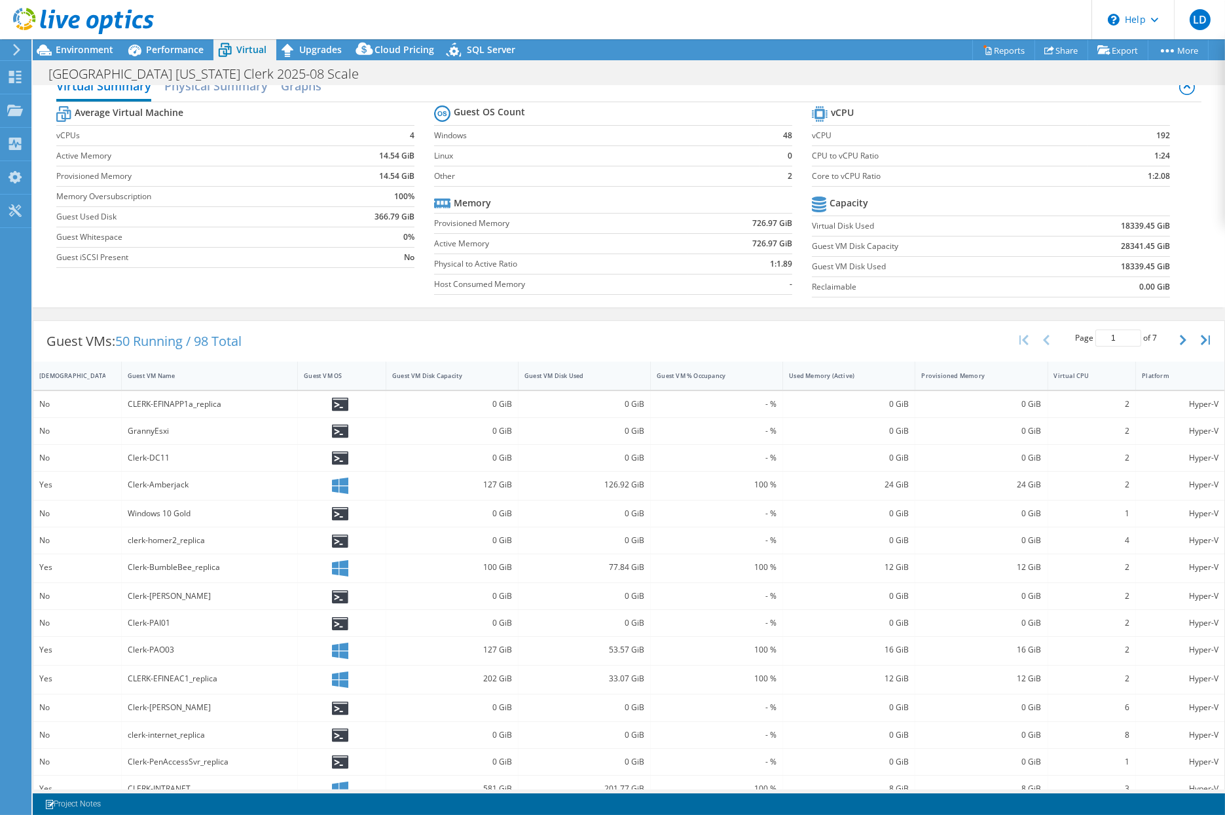
scroll to position [0, 0]
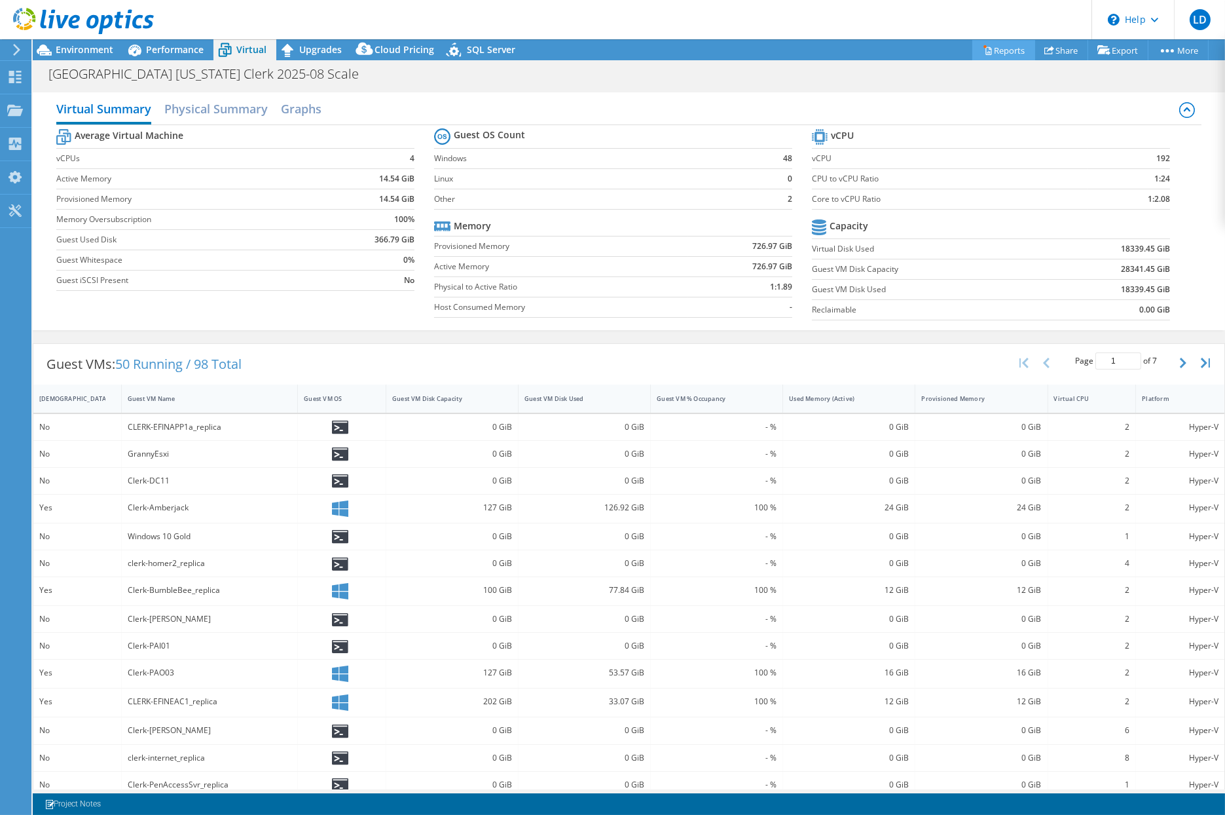
click at [989, 51] on link "Reports" at bounding box center [1003, 50] width 63 height 20
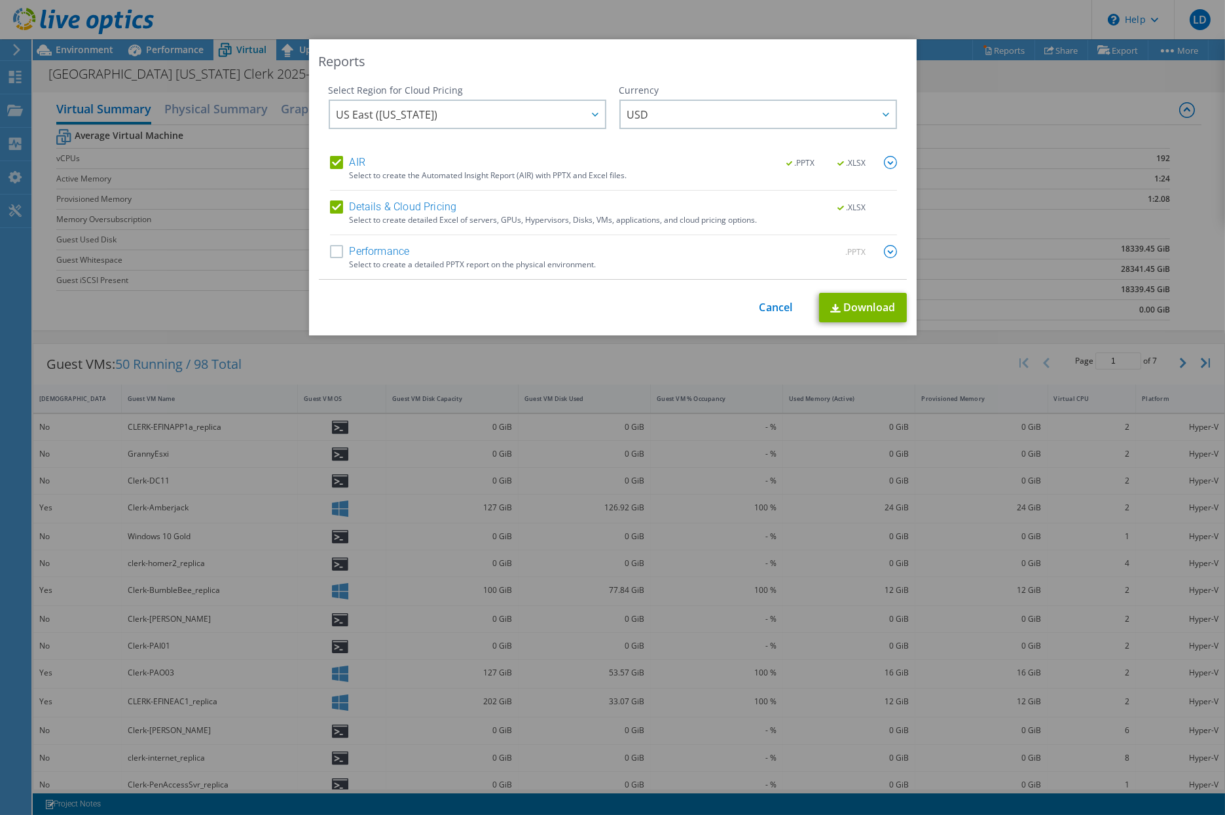
click at [331, 249] on label "Performance" at bounding box center [370, 251] width 80 height 13
click at [0, 0] on input "Performance" at bounding box center [0, 0] width 0 height 0
click at [836, 310] on link "Download" at bounding box center [863, 307] width 88 height 29
click at [771, 308] on link "Cancel" at bounding box center [776, 307] width 33 height 12
